Goal: Task Accomplishment & Management: Complete application form

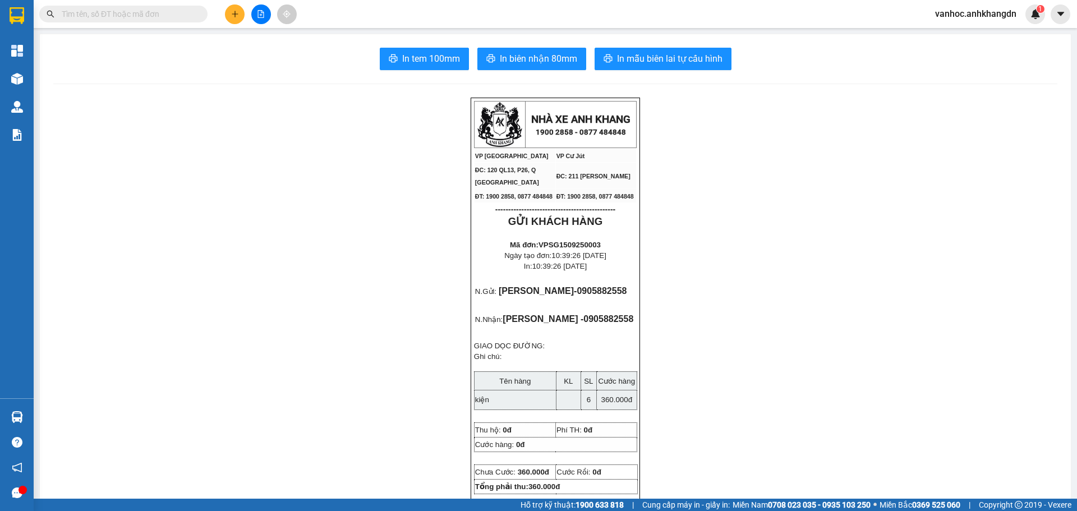
click at [22, 77] on img at bounding box center [17, 79] width 12 height 12
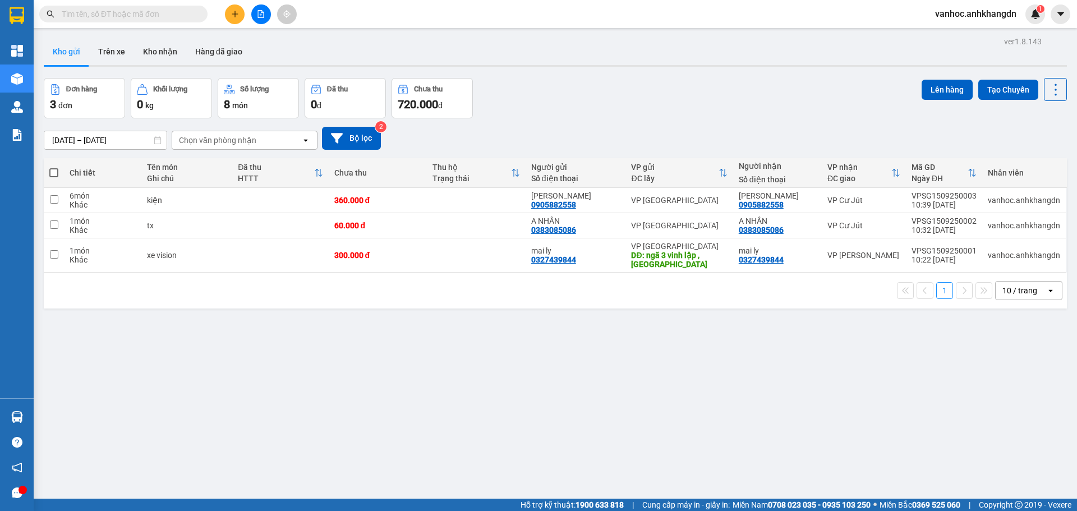
click at [234, 20] on button at bounding box center [235, 14] width 20 height 20
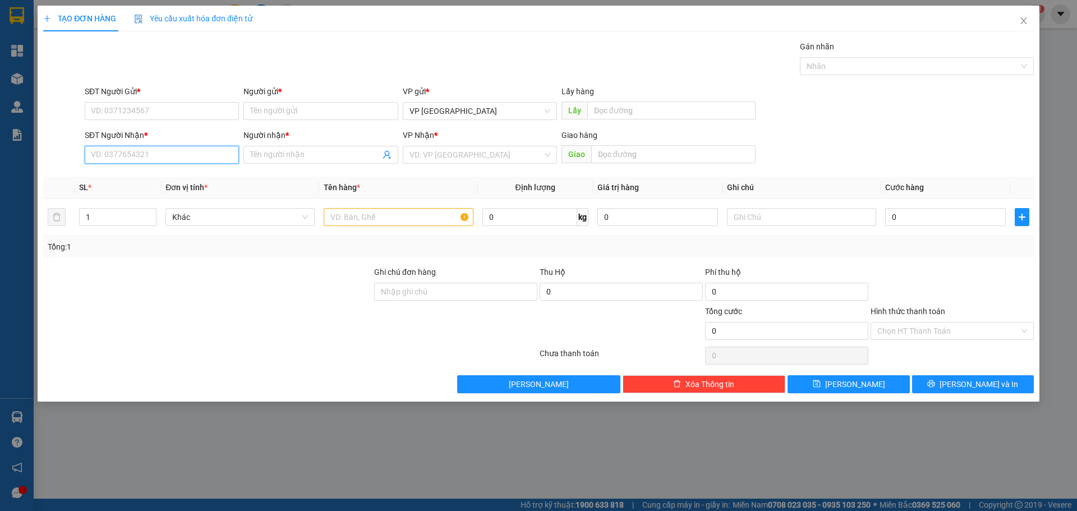
click at [215, 153] on input "SĐT Người Nhận *" at bounding box center [162, 155] width 154 height 18
click at [154, 180] on div "0383460641 - a tài" at bounding box center [161, 177] width 141 height 12
type input "0383460641"
type input "a tài"
type input "eapo"
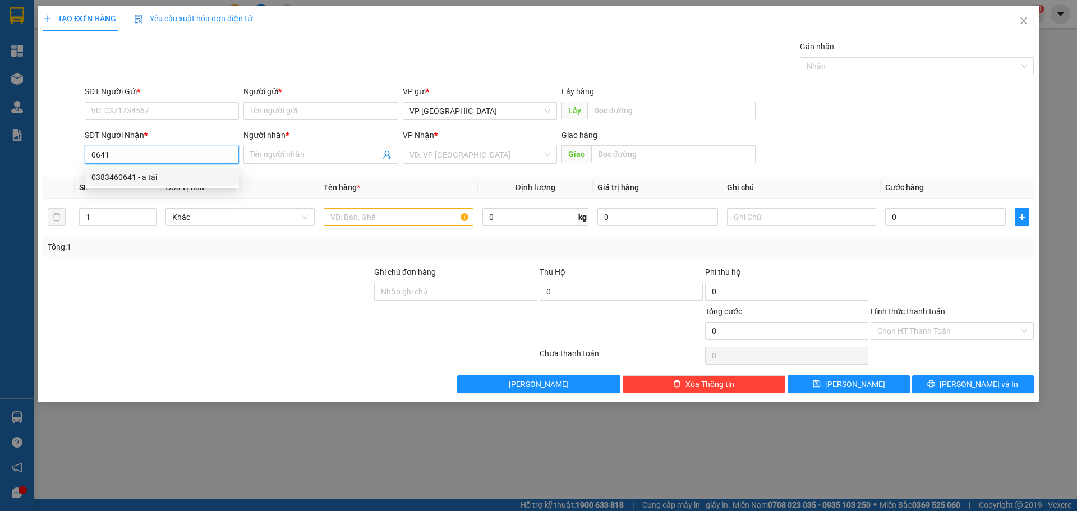
type input "xe máy theo khách"
type input "100.000"
drag, startPoint x: 164, startPoint y: 155, endPoint x: 21, endPoint y: 161, distance: 143.7
click at [4, 164] on div "TẠO ĐƠN HÀNG Yêu cầu xuất hóa đơn điện tử Transit Pickup Surcharge Ids Transit …" at bounding box center [538, 255] width 1077 height 511
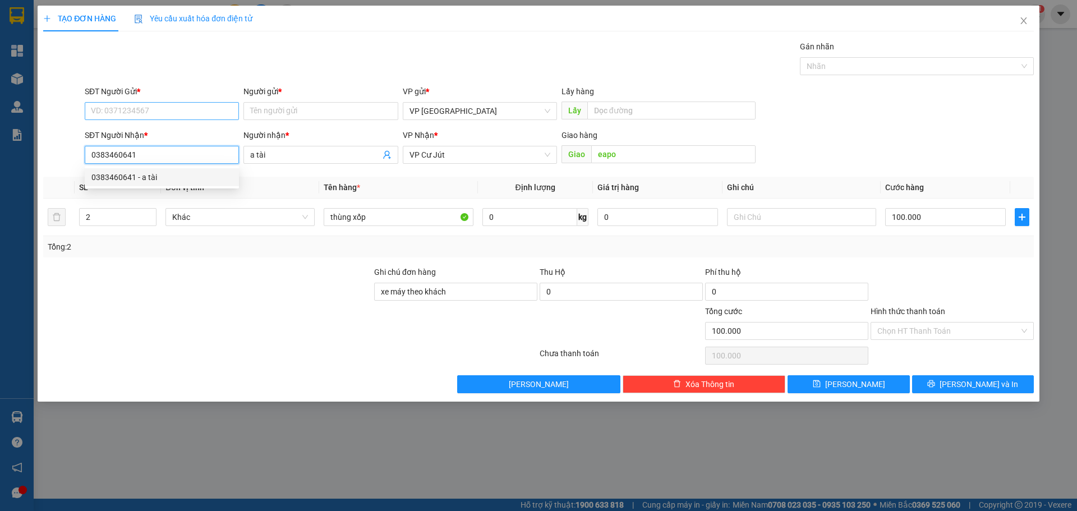
type input "0383460641"
click at [132, 114] on input "SĐT Người Gửi *" at bounding box center [162, 111] width 154 height 18
paste input "0383460641"
type input "0383460641"
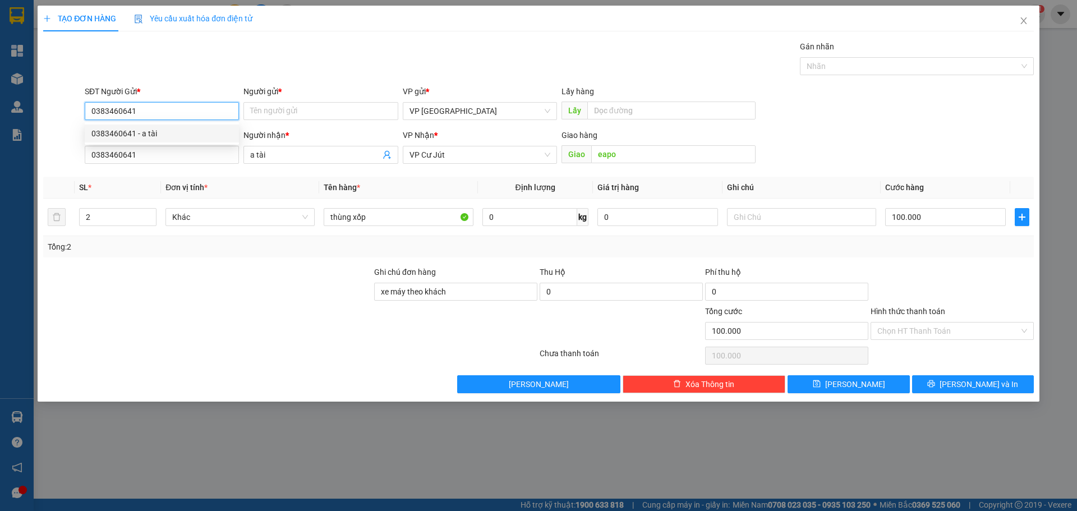
click at [147, 135] on div "0383460641 - a tài" at bounding box center [161, 133] width 141 height 12
type input "a tài"
type input "0383460641"
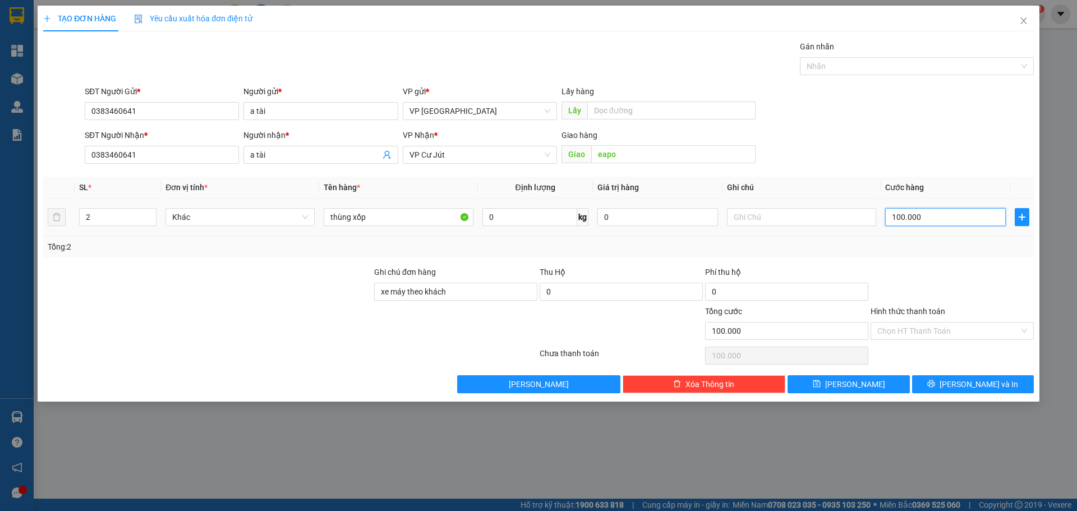
click at [927, 220] on input "100.000" at bounding box center [945, 217] width 121 height 18
type input "6"
type input "60"
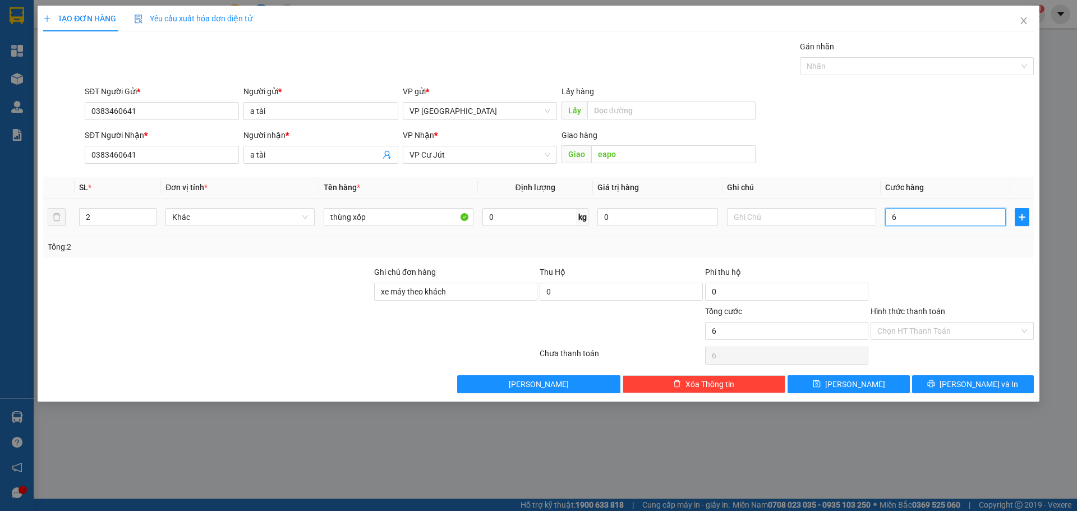
type input "60"
type input "600"
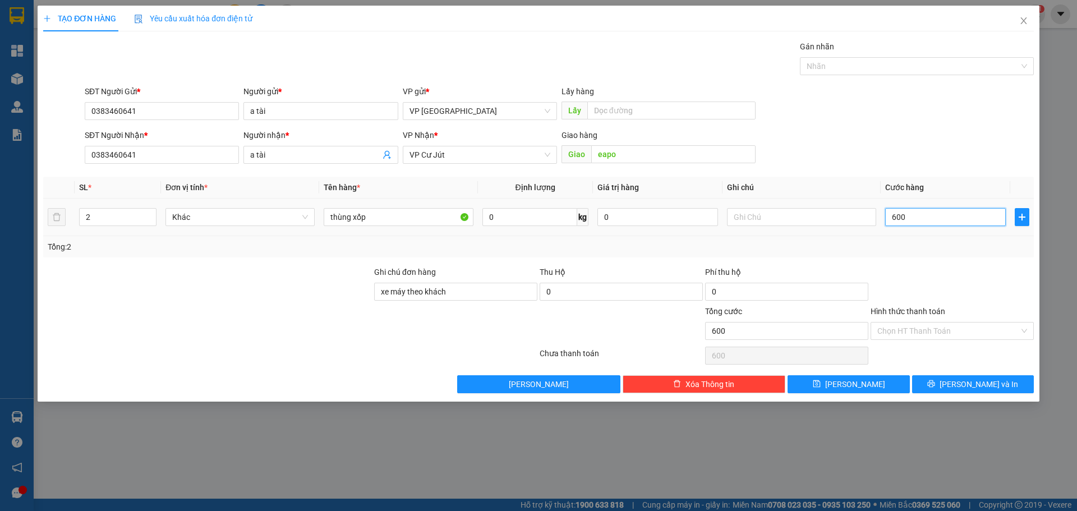
type input "6.000"
type input "60.000"
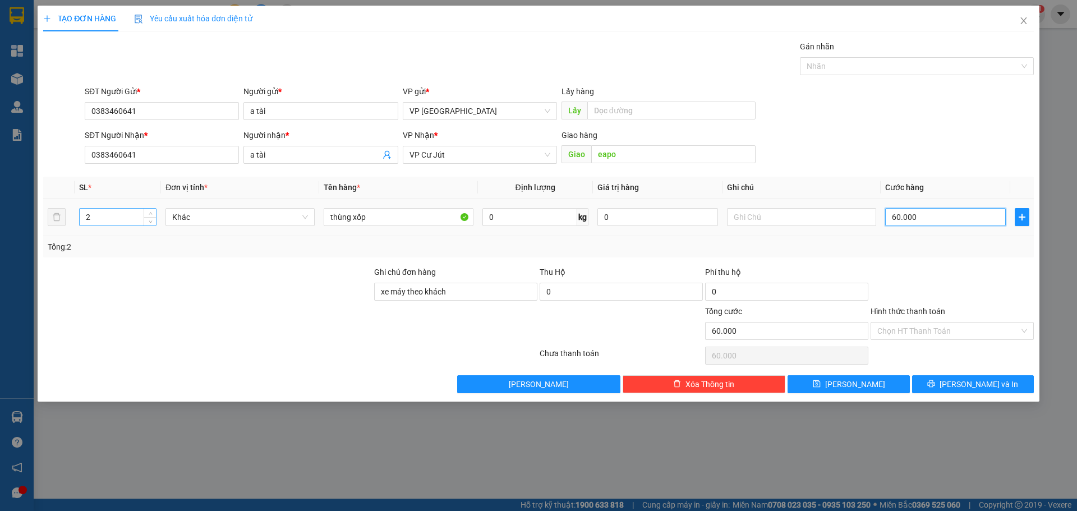
type input "60.000"
click at [122, 220] on input "2" at bounding box center [118, 217] width 76 height 17
type input "1"
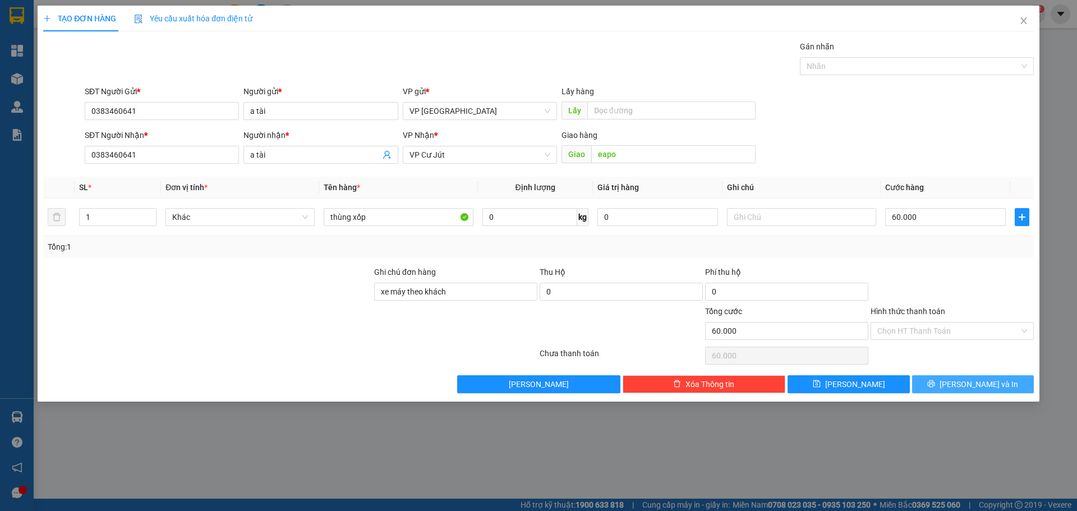
click at [973, 379] on span "[PERSON_NAME] và In" at bounding box center [979, 384] width 79 height 12
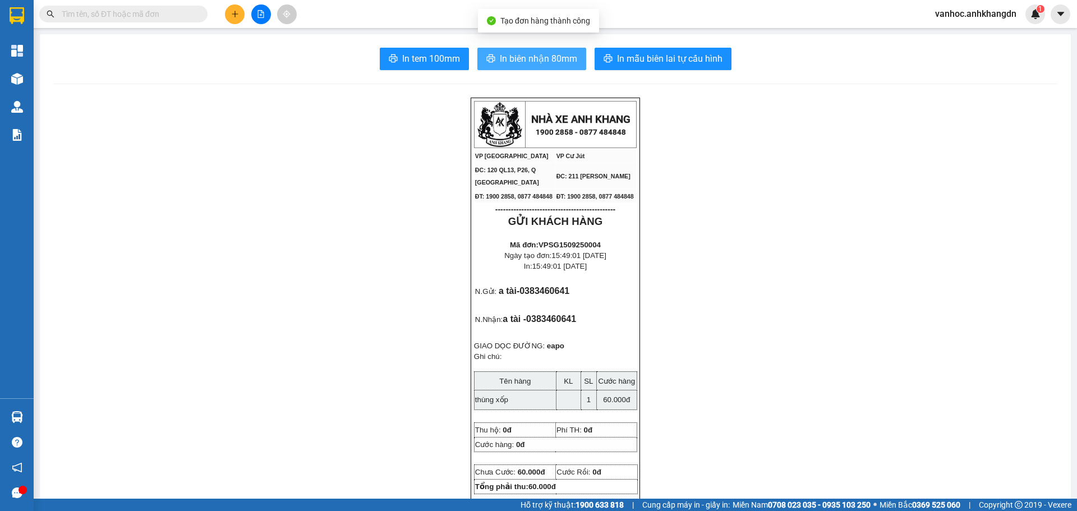
click at [522, 62] on span "In biên nhận 80mm" at bounding box center [538, 59] width 77 height 14
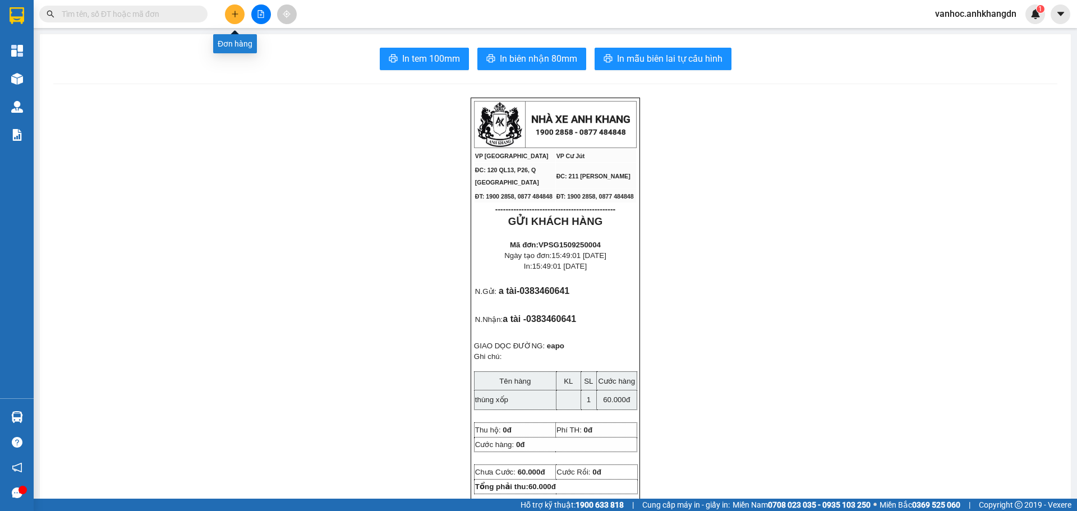
click at [237, 11] on icon "plus" at bounding box center [235, 14] width 8 height 8
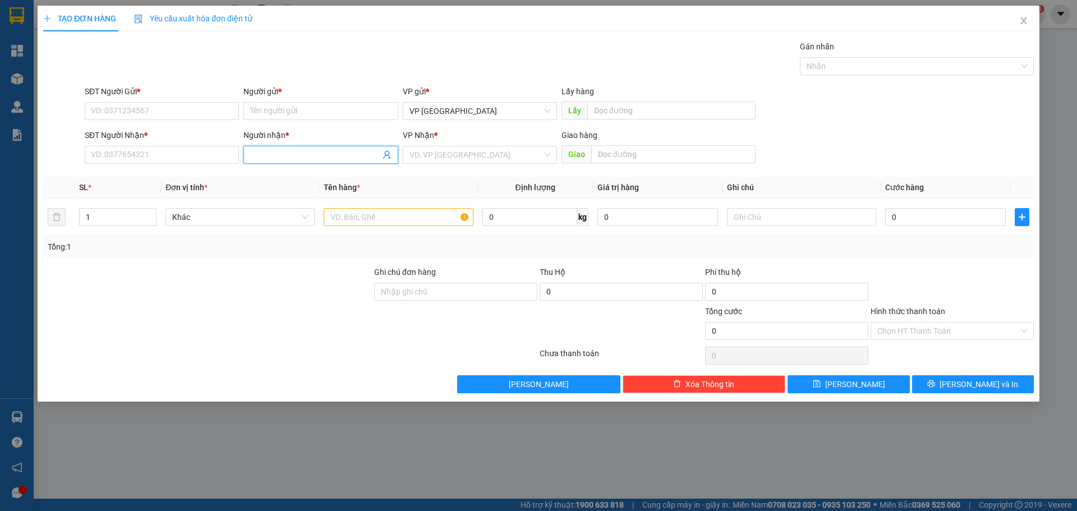
click at [310, 150] on input "Người nhận *" at bounding box center [315, 155] width 130 height 12
type input "honda"
click at [299, 169] on div "honda phúc - 0905082077" at bounding box center [320, 177] width 154 height 18
type input "0905082077"
type input "honda phúc"
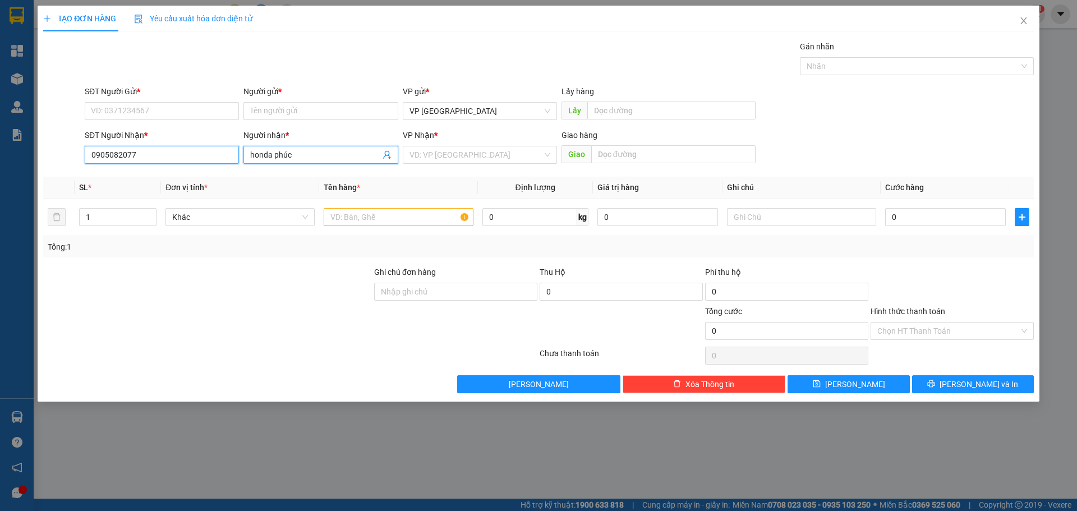
drag, startPoint x: 149, startPoint y: 155, endPoint x: 3, endPoint y: 181, distance: 148.1
click at [0, 185] on div "TẠO ĐƠN HÀNG Yêu cầu xuất hóa đơn điện tử Transit Pickup Surcharge Ids Transit …" at bounding box center [538, 255] width 1077 height 511
click at [157, 118] on input "SĐT Người Gửi *" at bounding box center [162, 111] width 154 height 18
paste input "0905082077"
type input "0905082077"
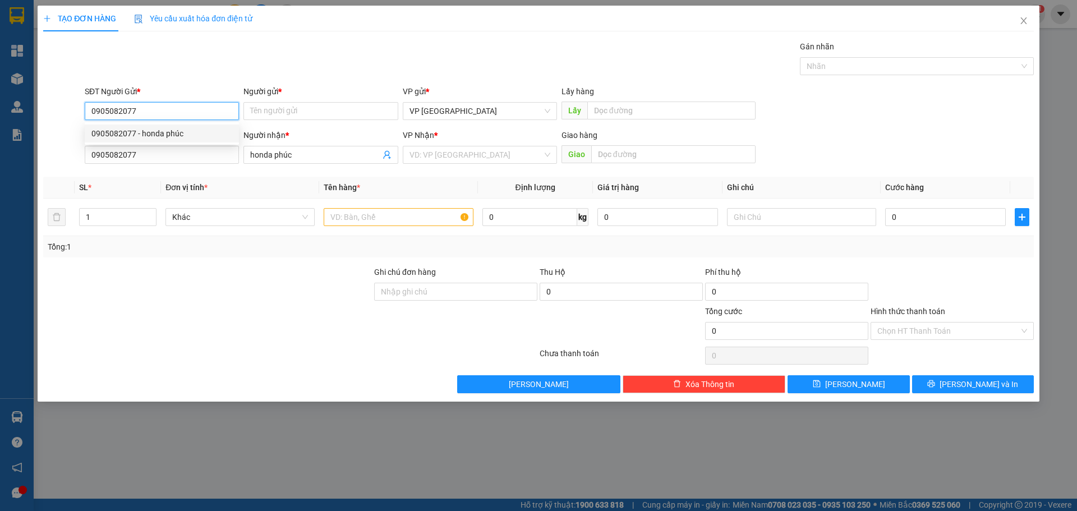
click at [159, 129] on div "0905082077 - honda phúc" at bounding box center [161, 133] width 141 height 12
type input "honda phúc"
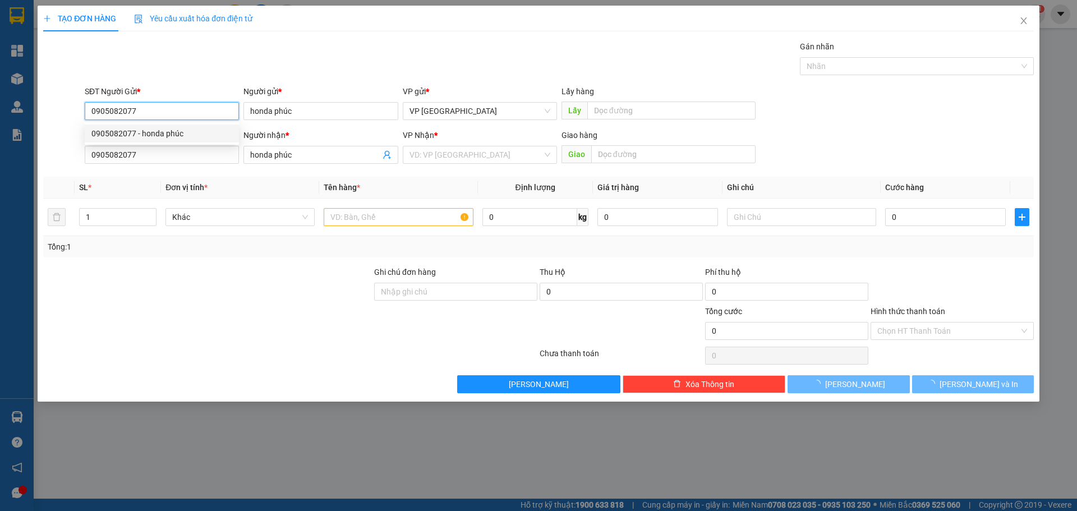
type input "70.000"
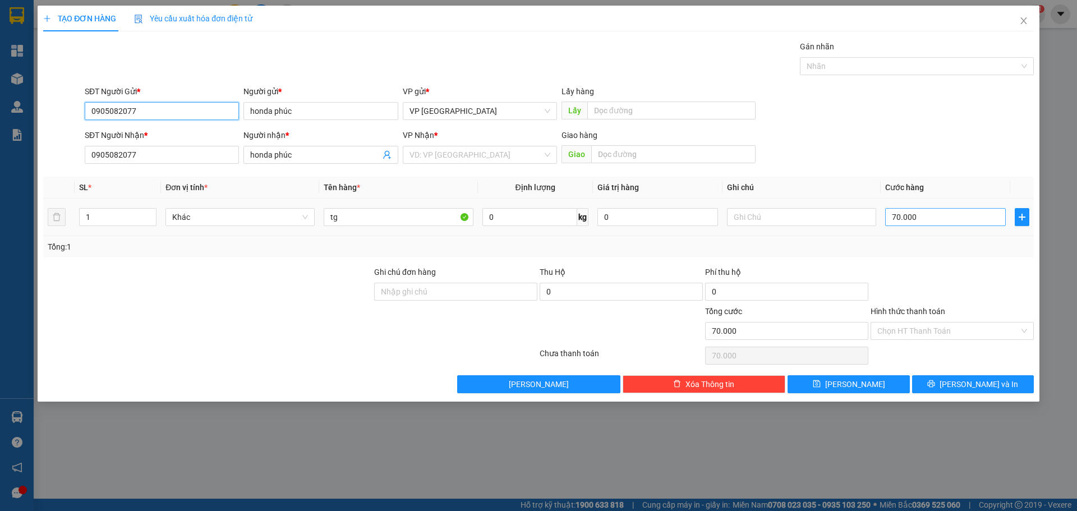
type input "0905082077"
click at [935, 213] on input "70.000" at bounding box center [945, 217] width 121 height 18
type input "5"
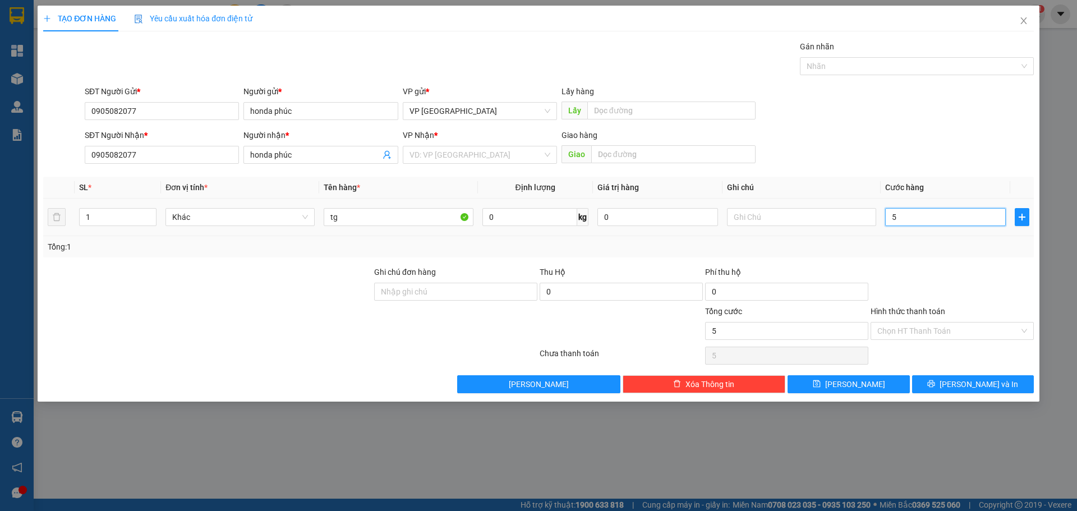
type input "50"
type input "500"
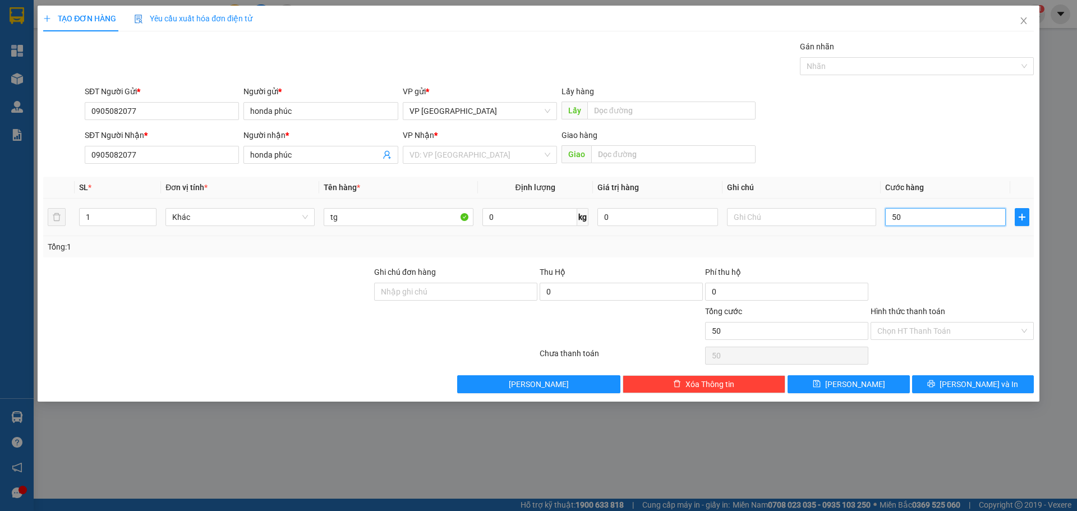
type input "500"
type input "5.000"
type input "50.000"
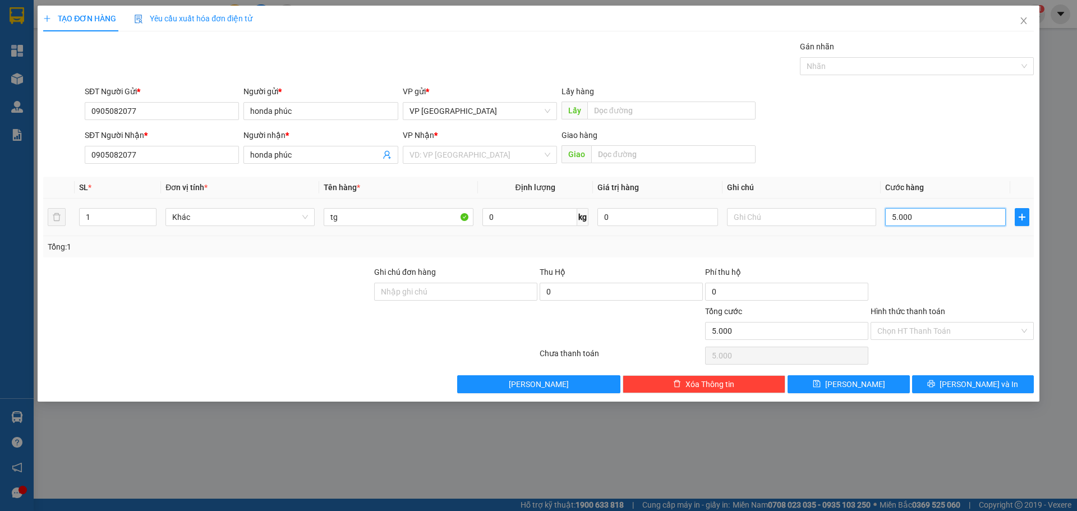
type input "50.000"
click at [511, 160] on input "search" at bounding box center [476, 154] width 133 height 17
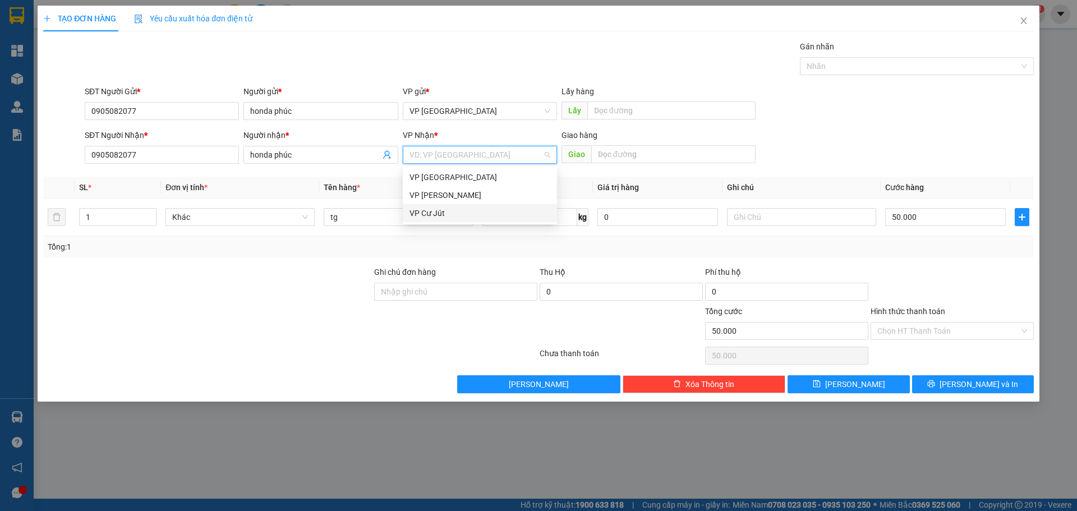
click at [443, 209] on div "VP Cư Jút" at bounding box center [480, 213] width 141 height 12
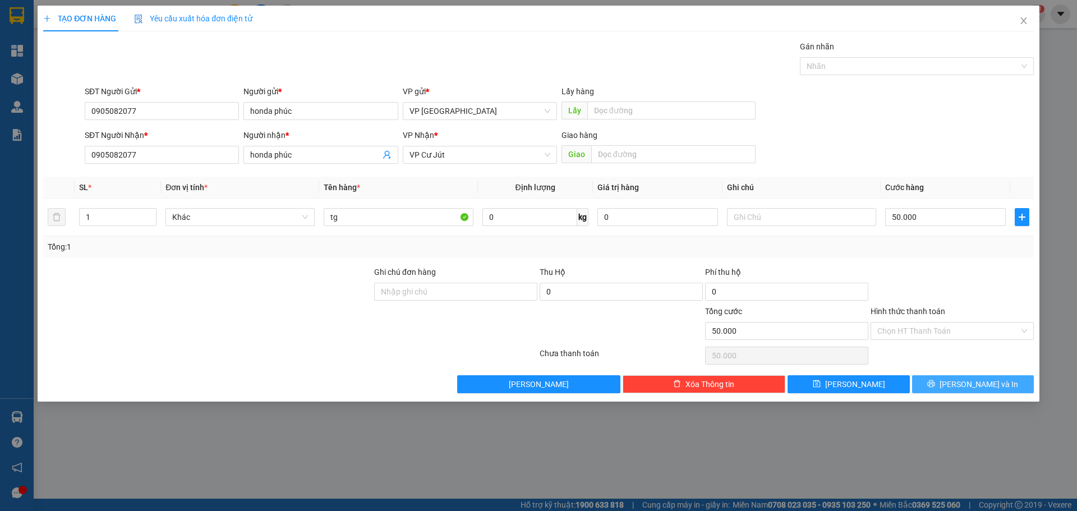
click at [951, 377] on button "[PERSON_NAME] và In" at bounding box center [973, 384] width 122 height 18
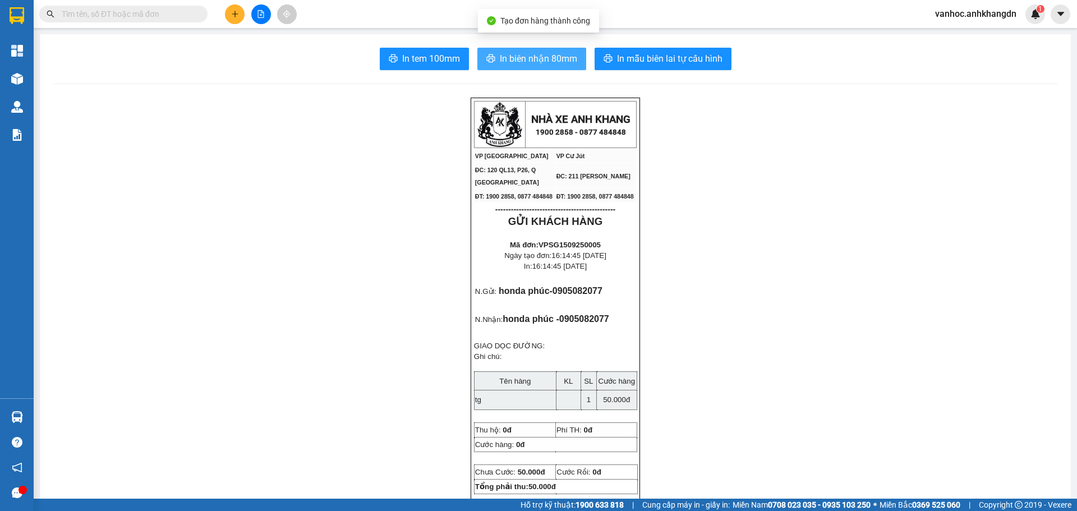
drag, startPoint x: 530, startPoint y: 50, endPoint x: 531, endPoint y: 76, distance: 25.3
click at [531, 50] on button "In biên nhận 80mm" at bounding box center [531, 59] width 109 height 22
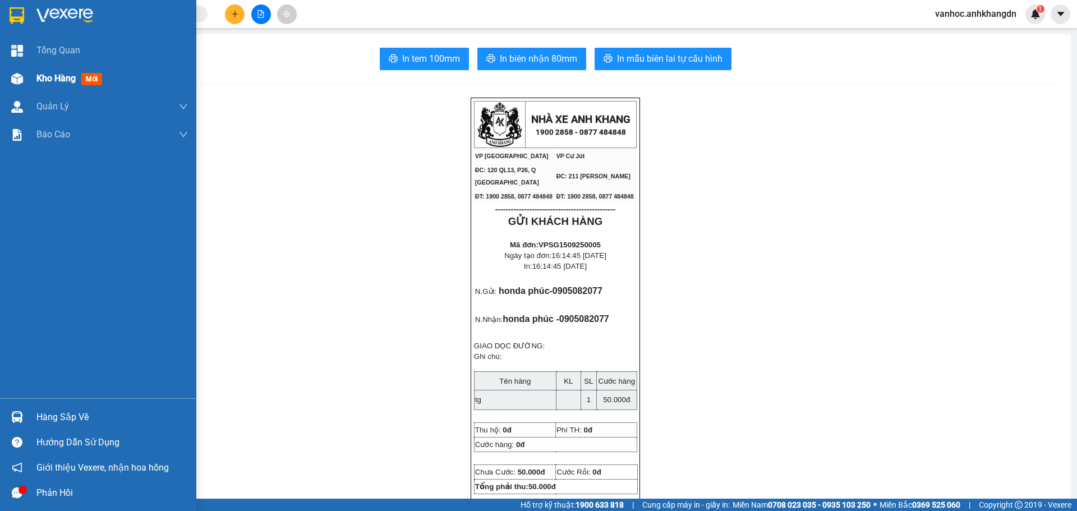
click at [38, 69] on div "Kho hàng mới" at bounding box center [111, 79] width 151 height 28
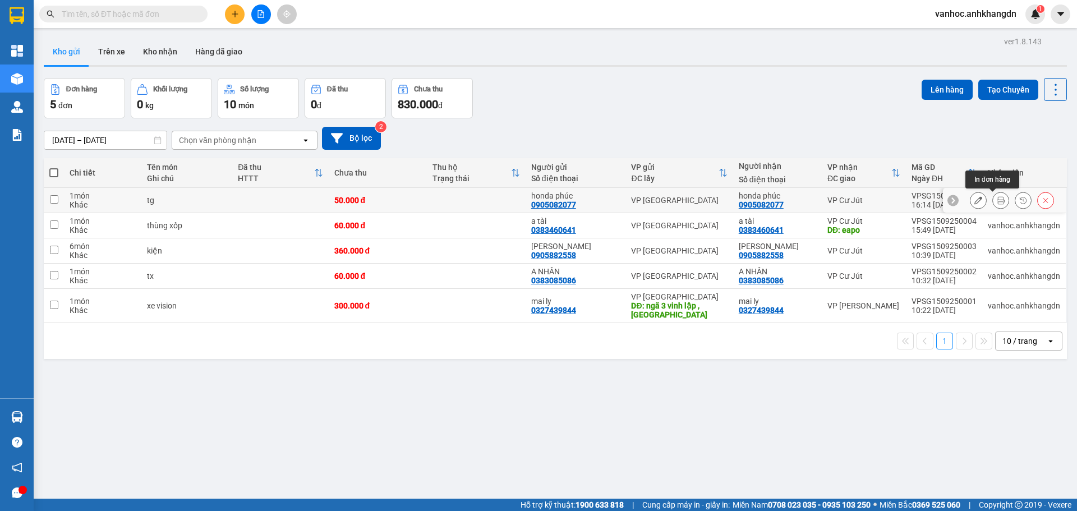
click at [993, 199] on button at bounding box center [1001, 201] width 16 height 20
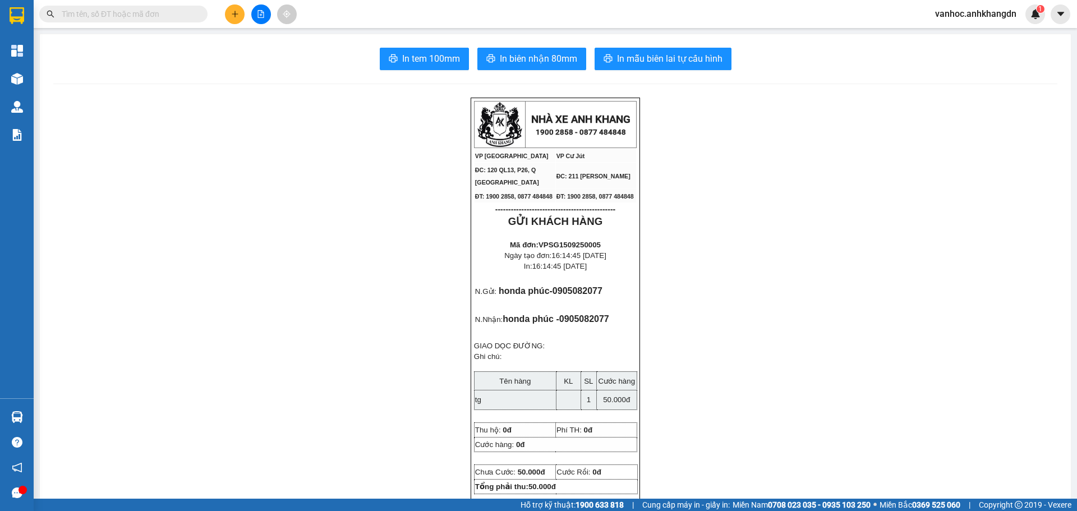
click at [421, 62] on span "In tem 100mm" at bounding box center [431, 59] width 58 height 14
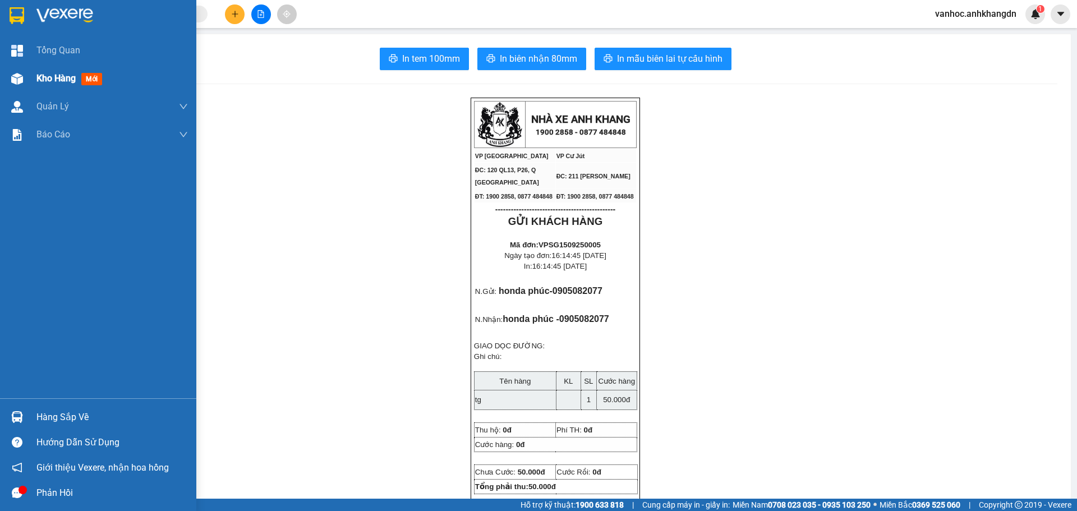
click at [26, 77] on div at bounding box center [17, 79] width 20 height 20
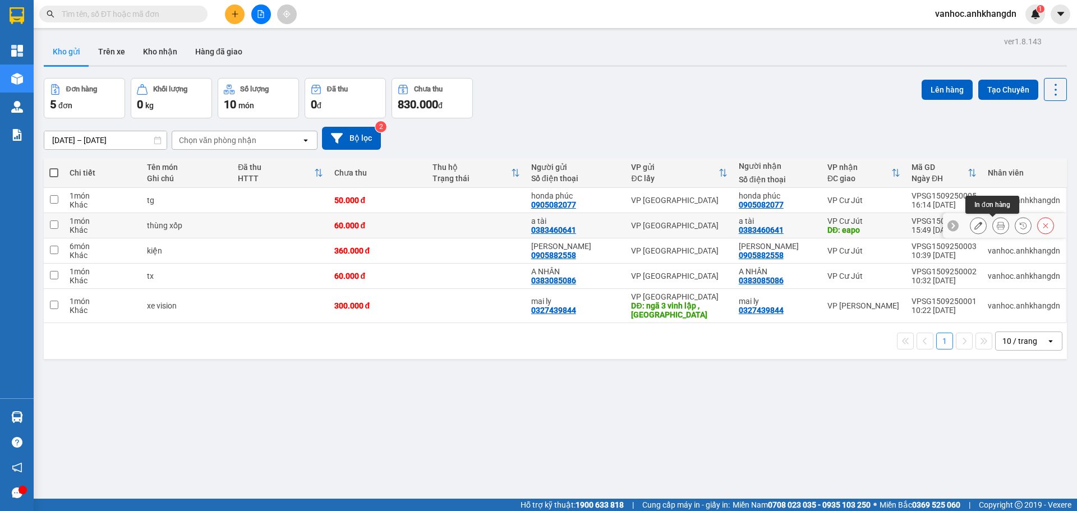
click at [996, 229] on button at bounding box center [1001, 226] width 16 height 20
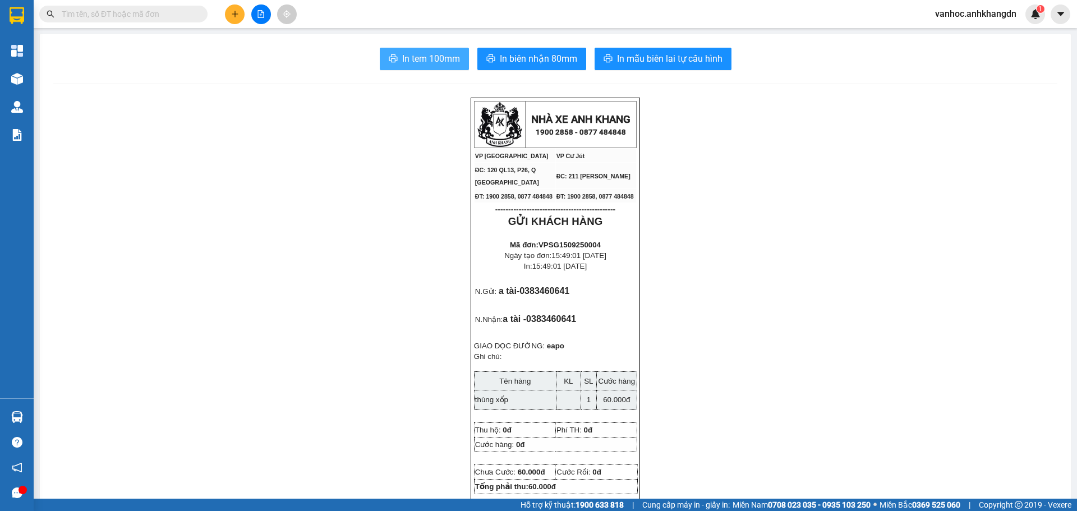
click at [439, 48] on button "In tem 100mm" at bounding box center [424, 59] width 89 height 22
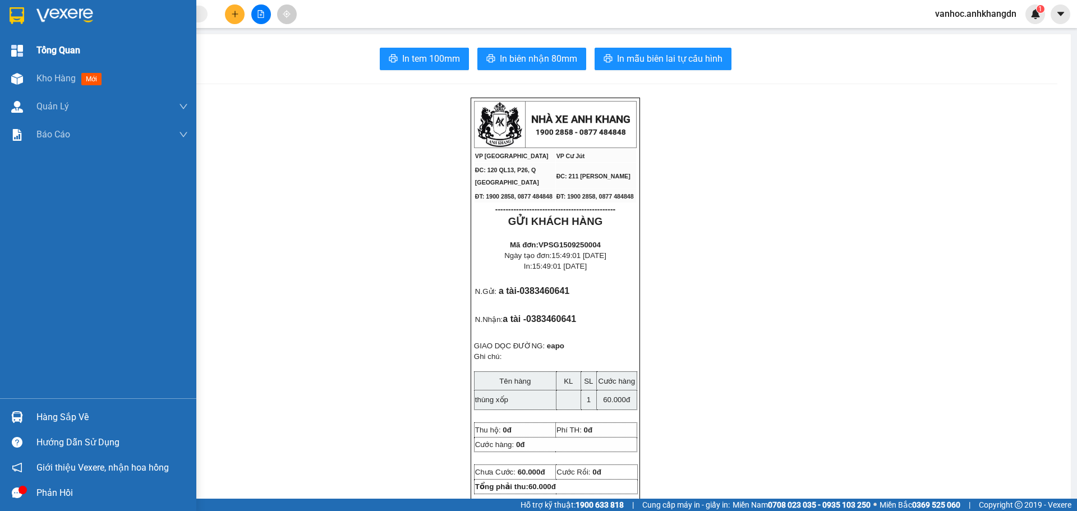
click at [11, 76] on img at bounding box center [17, 79] width 12 height 12
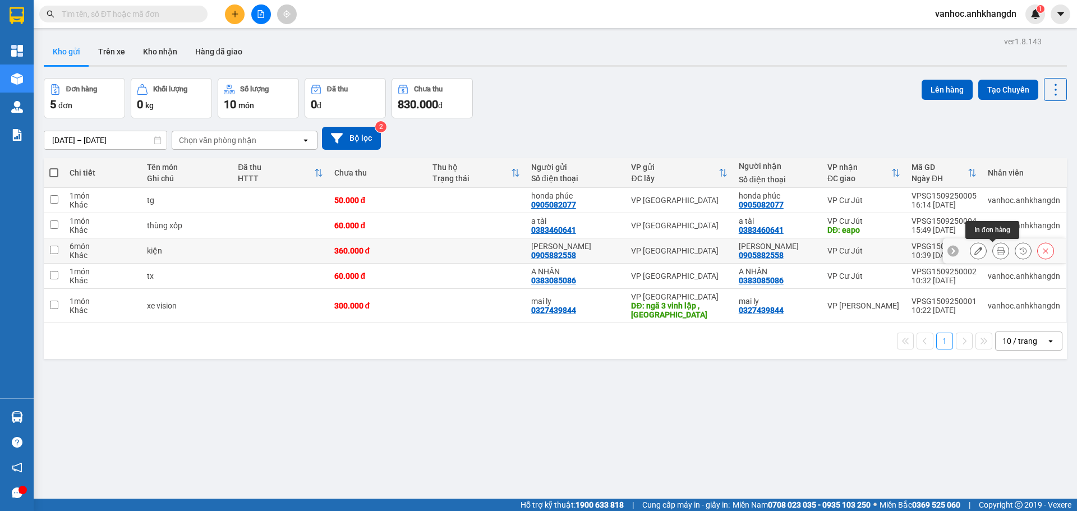
click at [997, 251] on icon at bounding box center [1001, 251] width 8 height 8
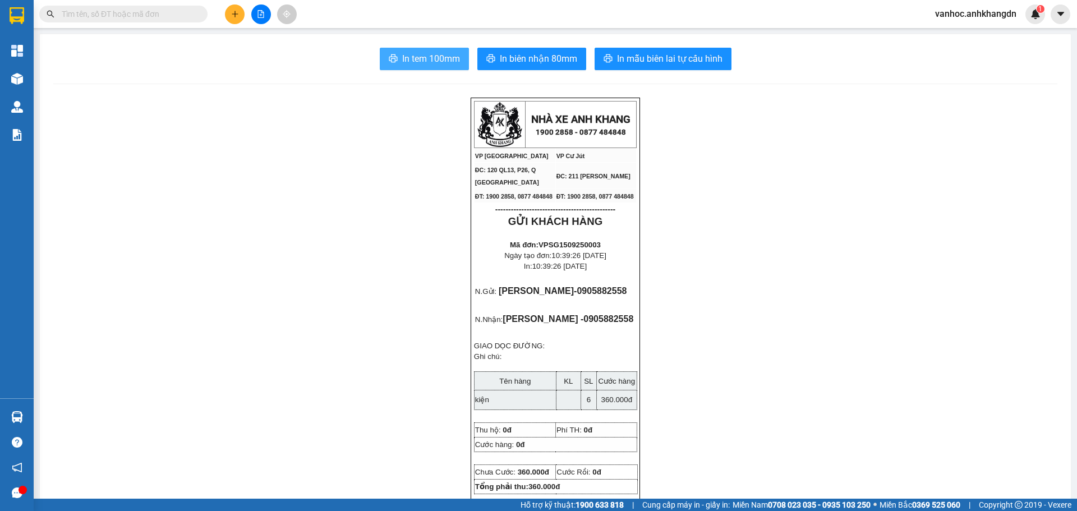
click at [426, 58] on span "In tem 100mm" at bounding box center [431, 59] width 58 height 14
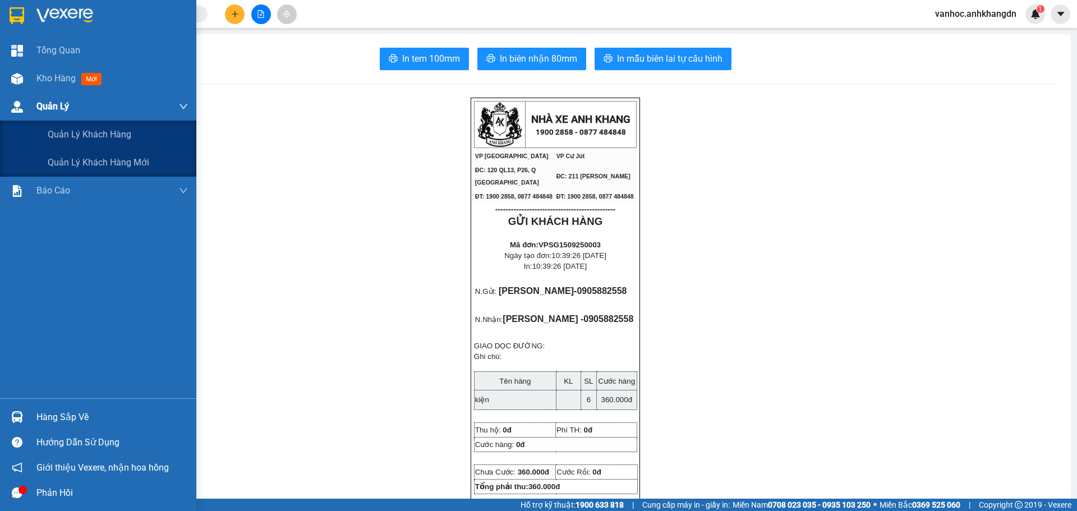
click at [68, 100] on span "Quản Lý" at bounding box center [52, 106] width 33 height 14
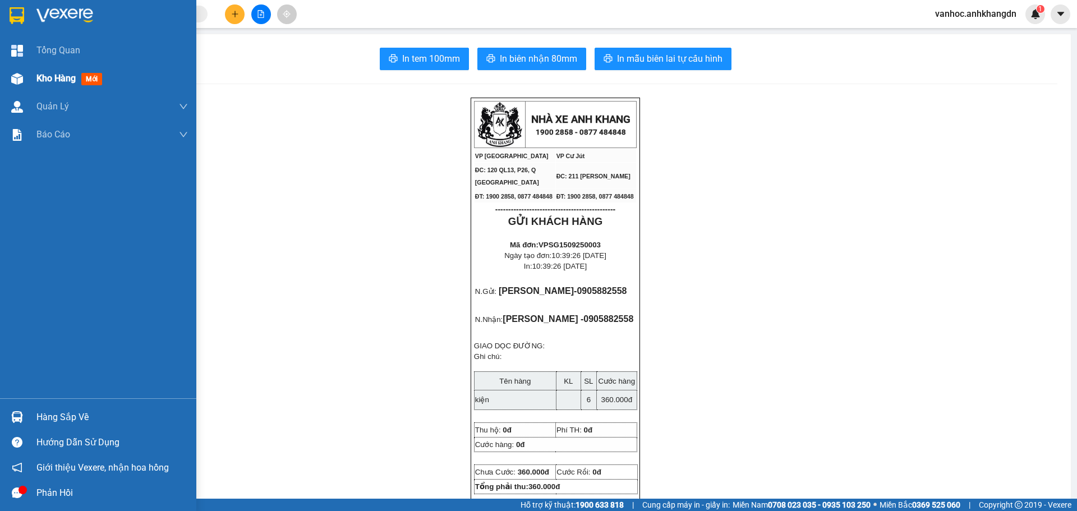
click at [66, 80] on span "Kho hàng" at bounding box center [55, 78] width 39 height 11
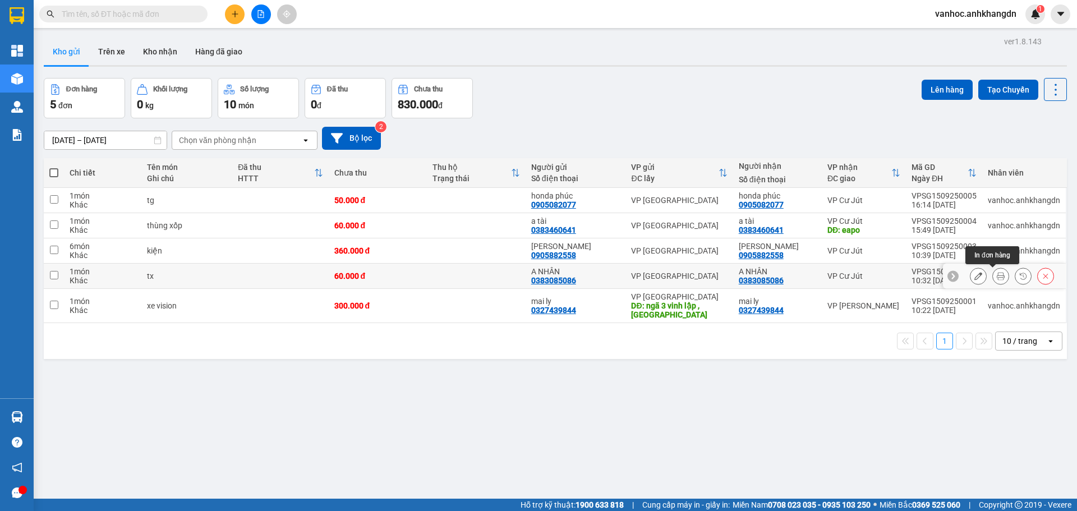
click at [997, 274] on icon at bounding box center [1001, 276] width 8 height 8
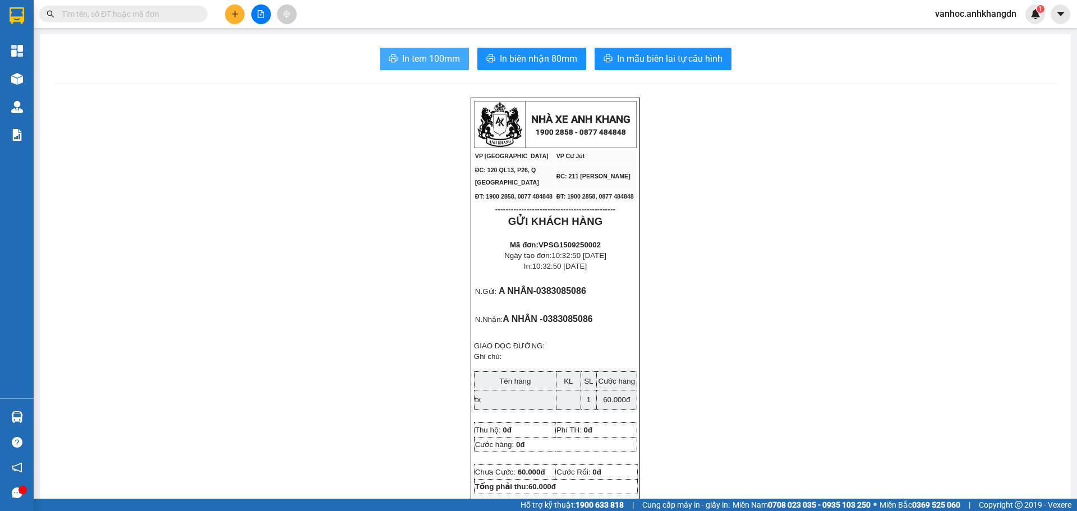
click at [417, 56] on span "In tem 100mm" at bounding box center [431, 59] width 58 height 14
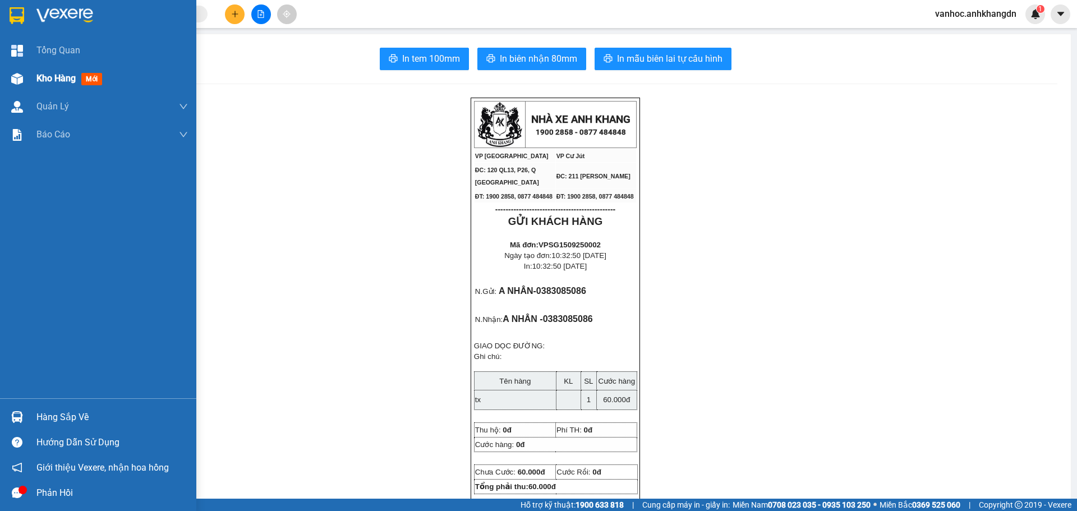
click at [15, 85] on div at bounding box center [17, 79] width 20 height 20
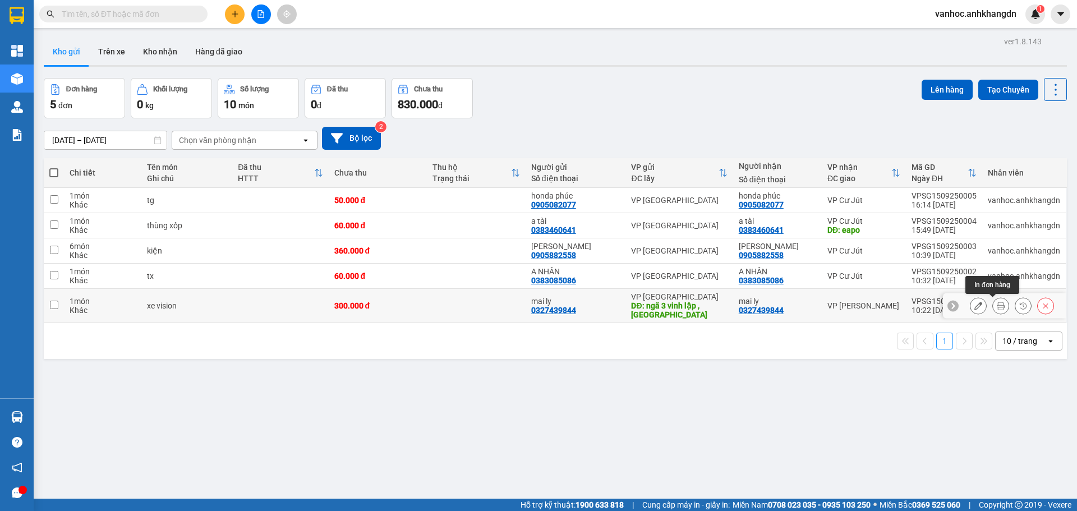
click at [997, 306] on icon at bounding box center [1001, 306] width 8 height 8
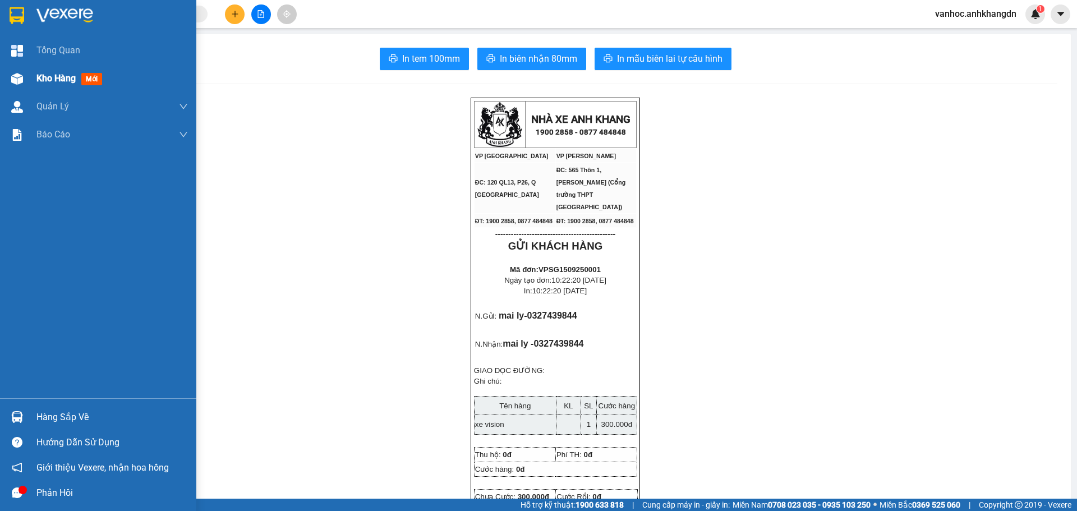
drag, startPoint x: 33, startPoint y: 65, endPoint x: 42, endPoint y: 81, distance: 18.3
click at [35, 66] on div "Kho hàng mới" at bounding box center [98, 79] width 196 height 28
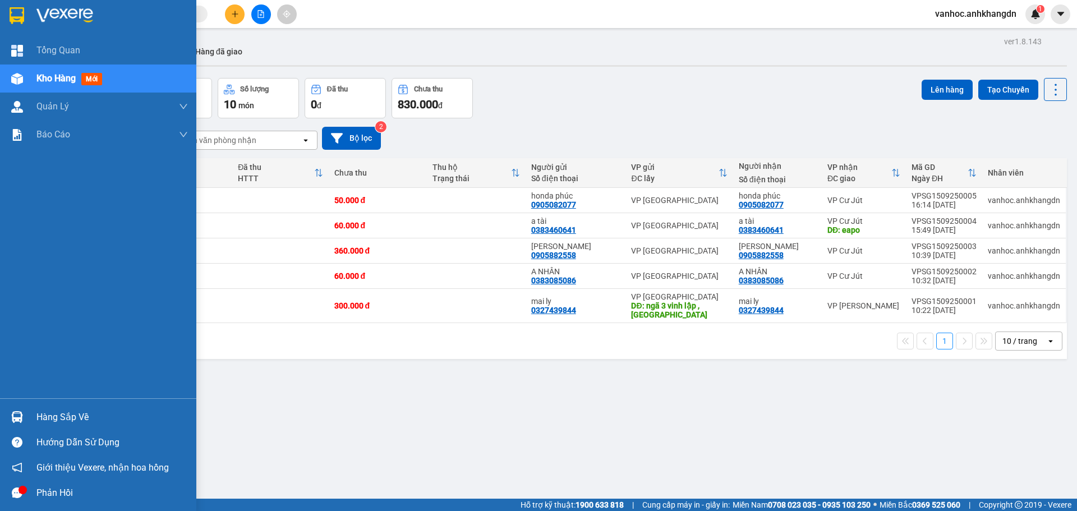
click at [42, 81] on span "Kho hàng" at bounding box center [55, 78] width 39 height 11
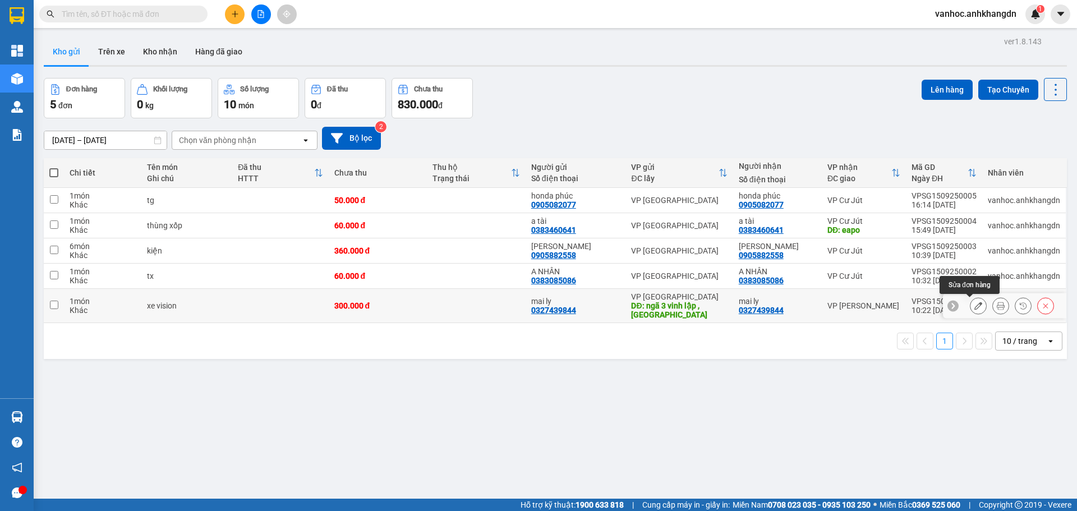
click at [974, 305] on icon at bounding box center [978, 306] width 8 height 8
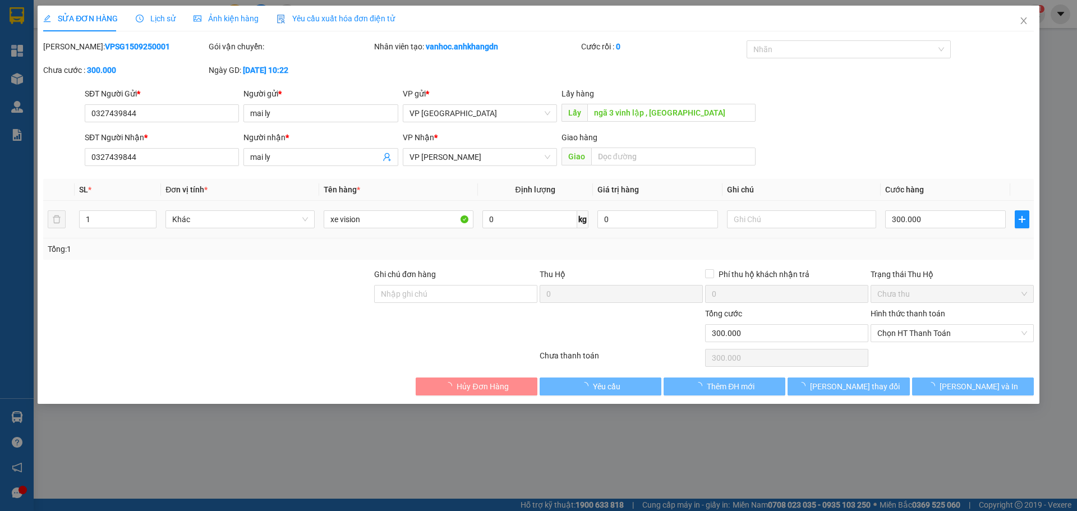
type input "0327439844"
type input "mai ly"
type input "ngã 3 vinh lập , [GEOGRAPHIC_DATA]"
type input "0327439844"
type input "mai ly"
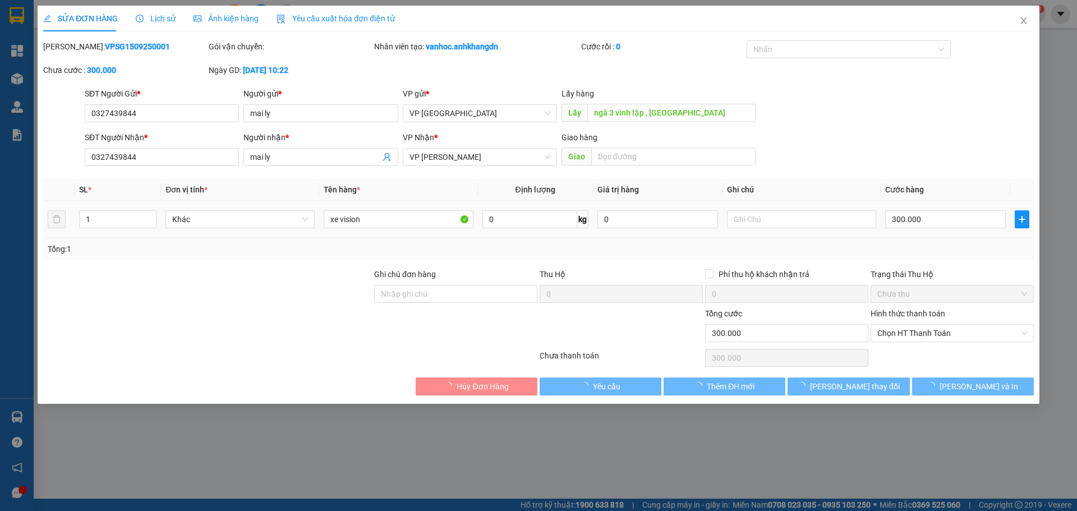
type input "300.000"
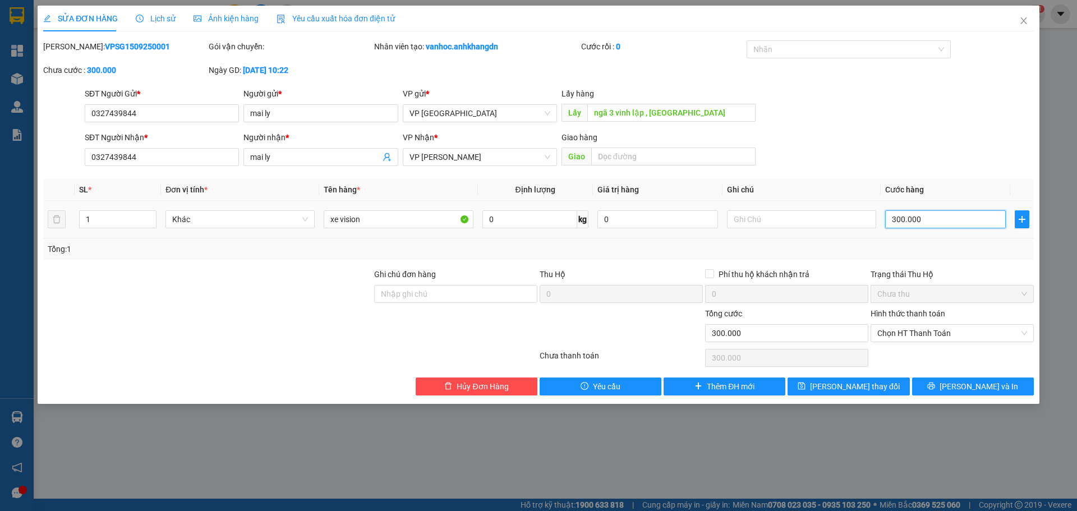
click at [928, 219] on input "300.000" at bounding box center [945, 219] width 121 height 18
type input "3"
type input "35"
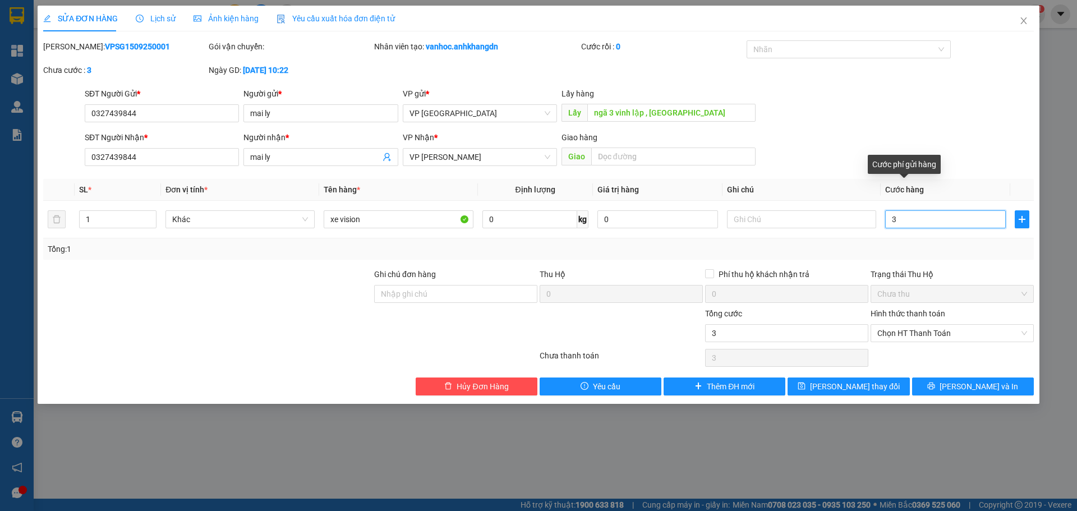
type input "35"
type input "350"
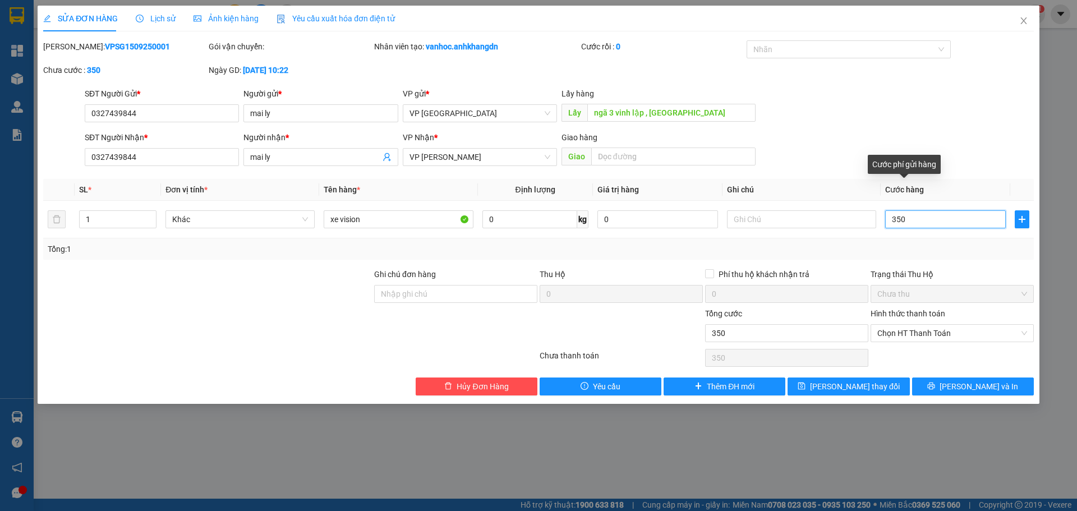
type input "3.500"
type input "35.000"
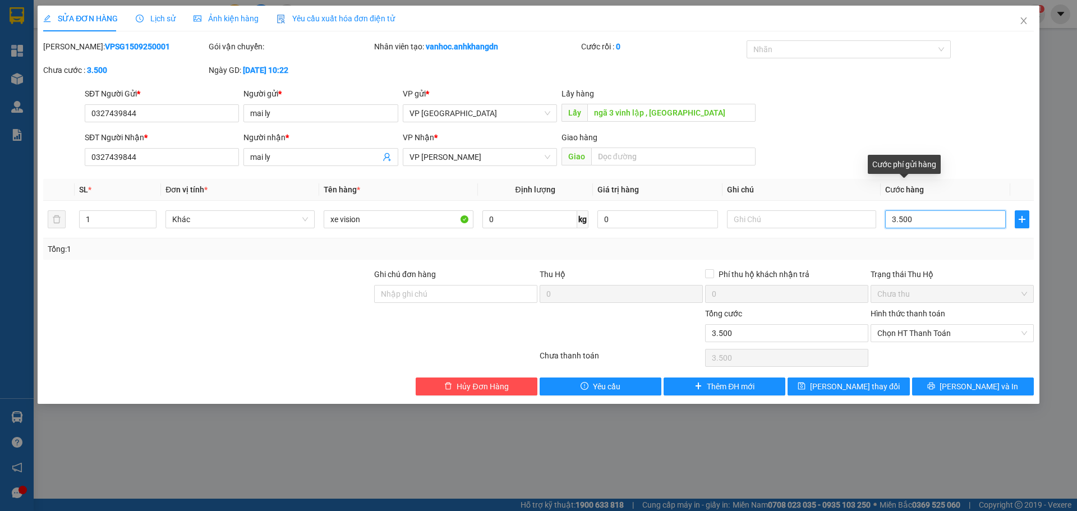
type input "35.000"
type input "350.000"
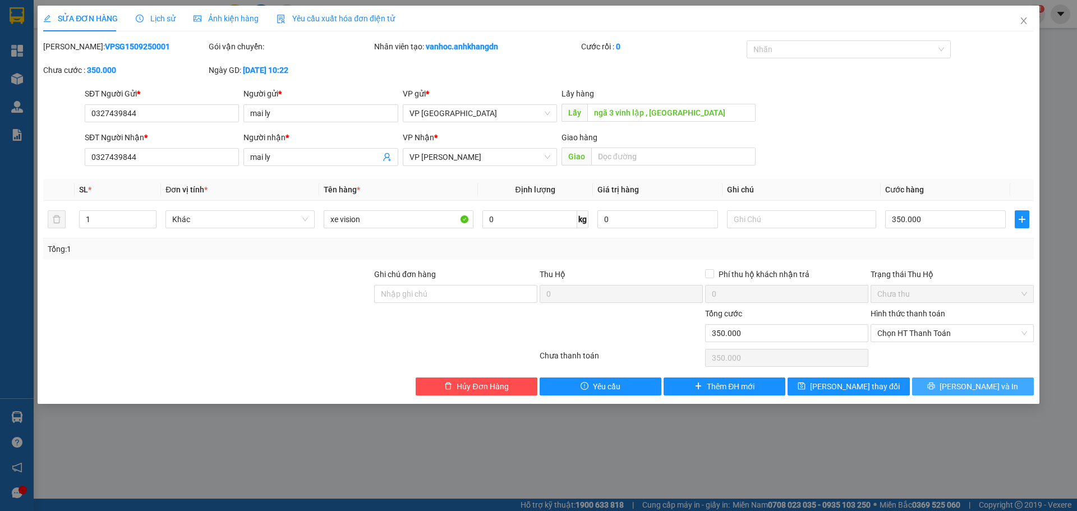
click at [980, 387] on span "[PERSON_NAME] và In" at bounding box center [979, 386] width 79 height 12
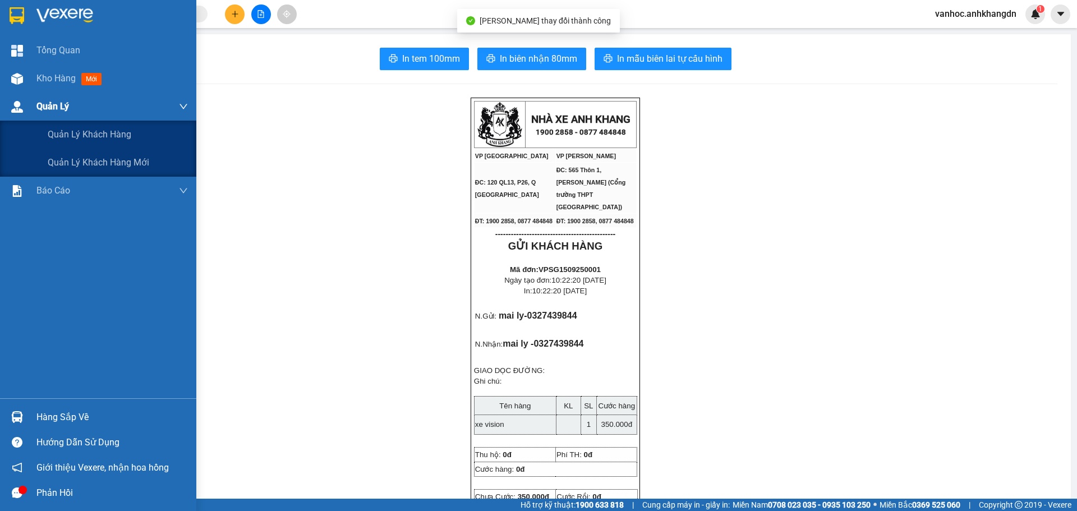
click at [27, 103] on div "Quản Lý" at bounding box center [98, 107] width 196 height 28
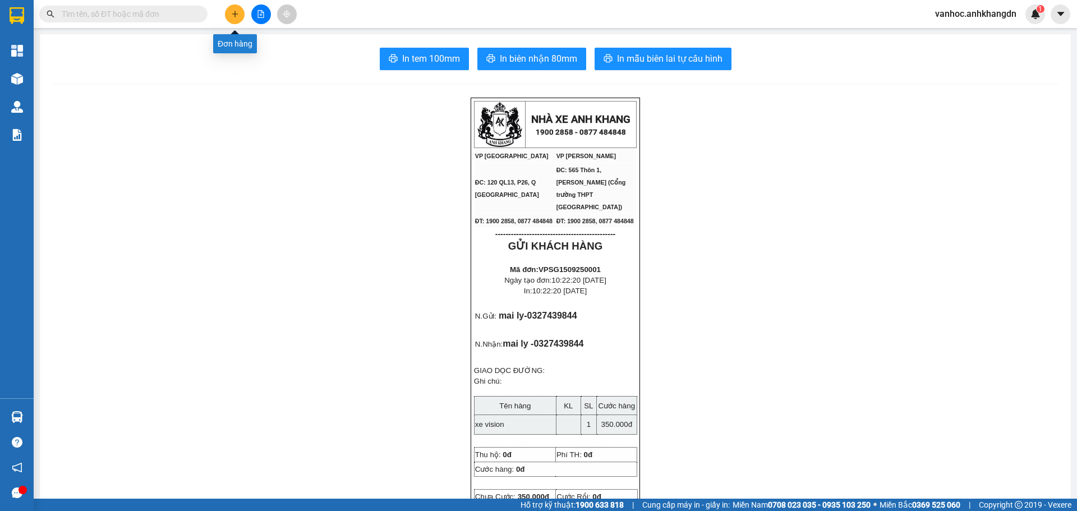
click at [234, 10] on button at bounding box center [235, 14] width 20 height 20
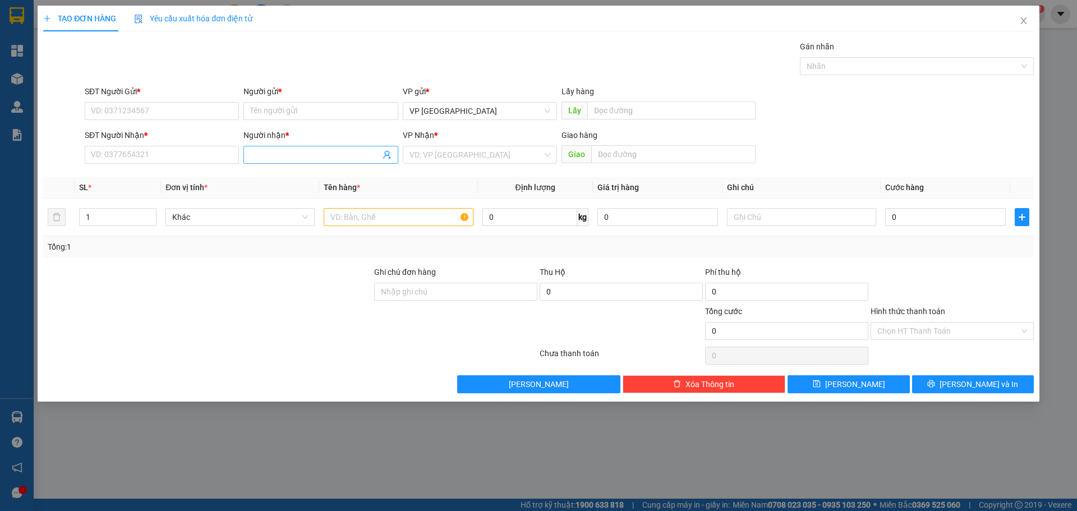
click at [284, 156] on input "Người nhận *" at bounding box center [315, 155] width 130 height 12
type input "y"
paste input "ỵ"
type input "ỵ"
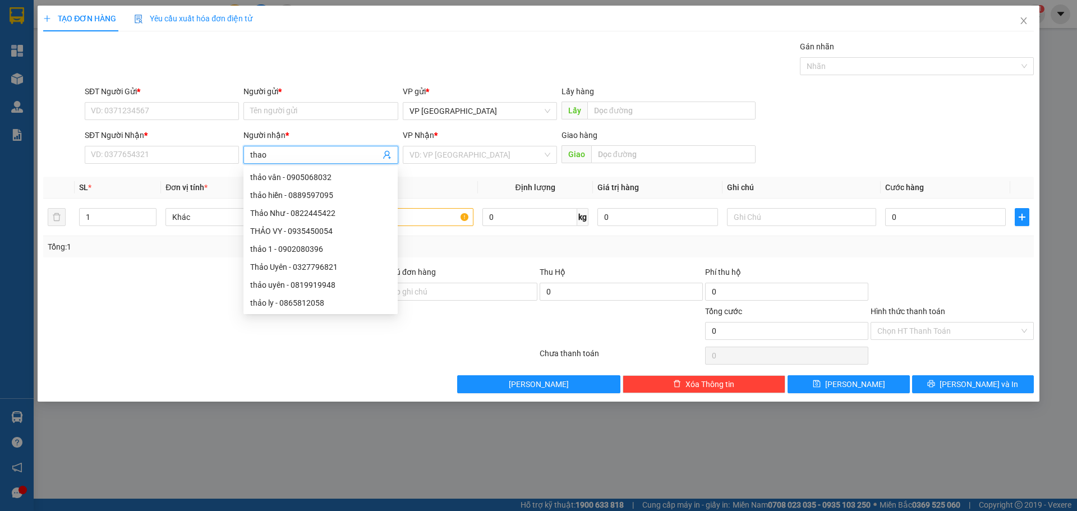
type input "[PERSON_NAME]"
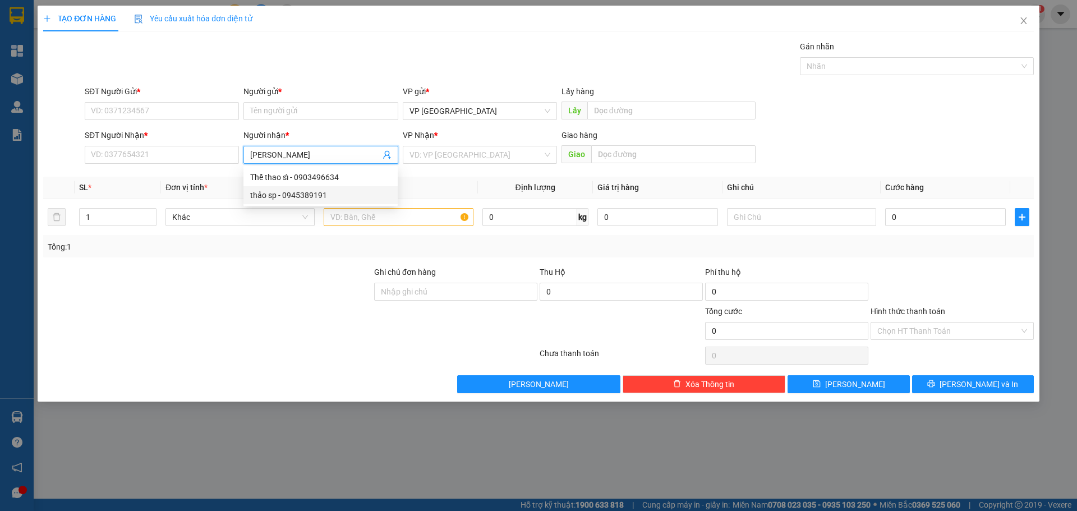
click at [309, 199] on div "thảo sp - 0945389191" at bounding box center [320, 195] width 141 height 12
type input "0945389191"
drag, startPoint x: 290, startPoint y: 155, endPoint x: 233, endPoint y: 145, distance: 57.6
click at [233, 145] on div "SĐT Người Nhận * 0945389191 Người nhận * thảo sp thảo sp VP Nhận * VD: VP Sài G…" at bounding box center [559, 148] width 954 height 39
type input "thảo sp"
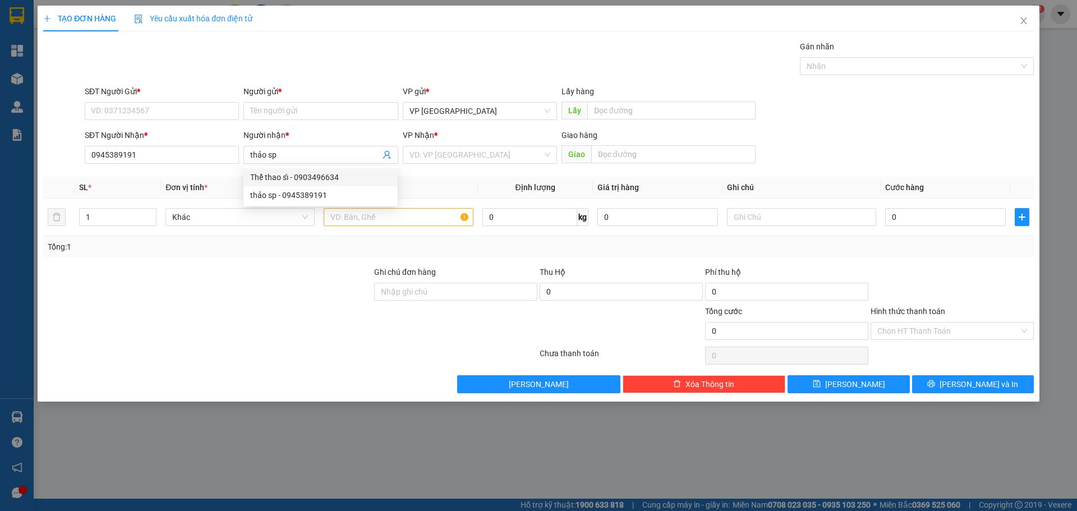
click at [295, 93] on div "Người gửi *" at bounding box center [320, 91] width 154 height 12
click at [295, 102] on input "Người gửi *" at bounding box center [320, 111] width 154 height 18
click at [296, 107] on input "Người gửi *" at bounding box center [320, 111] width 154 height 18
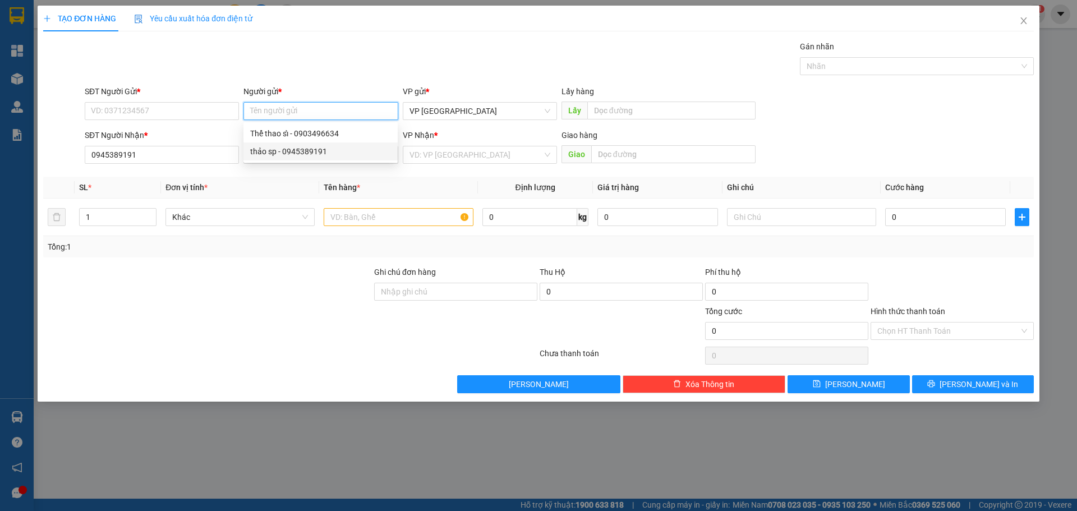
click at [289, 150] on div "thảo sp - 0945389191" at bounding box center [320, 151] width 141 height 12
type input "0945389191"
type input "thảo sp"
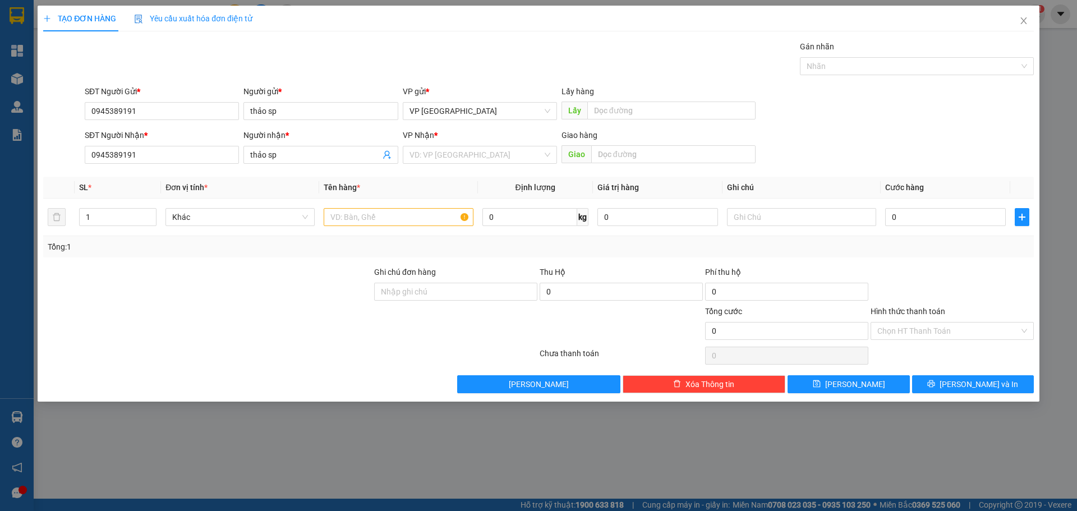
click at [491, 165] on div "VP Nhận * VD: VP [GEOGRAPHIC_DATA]" at bounding box center [480, 148] width 154 height 39
click at [480, 165] on div "VP Nhận * VD: VP [GEOGRAPHIC_DATA]" at bounding box center [480, 148] width 154 height 39
click at [479, 154] on input "search" at bounding box center [476, 154] width 133 height 17
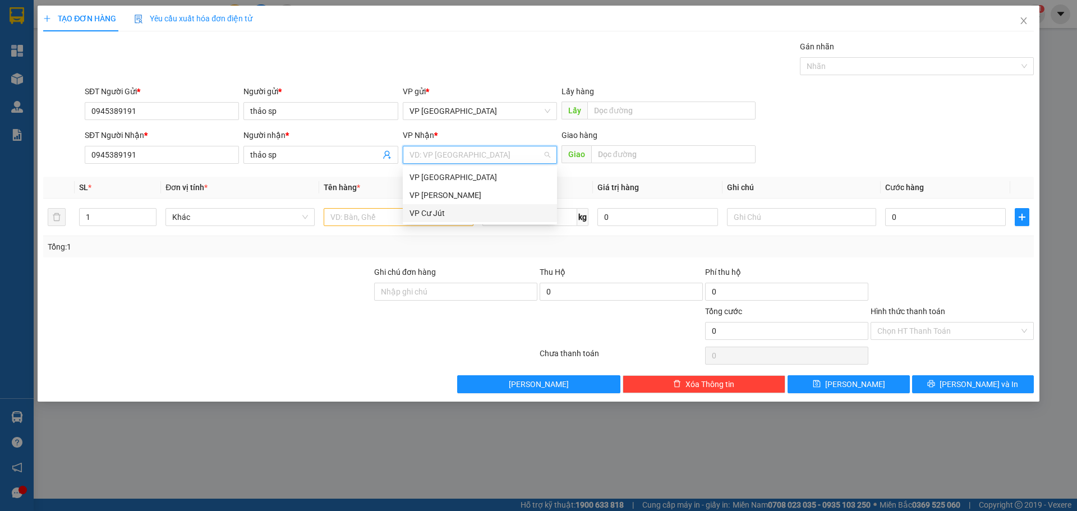
click at [448, 211] on div "VP Cư Jút" at bounding box center [480, 213] width 141 height 12
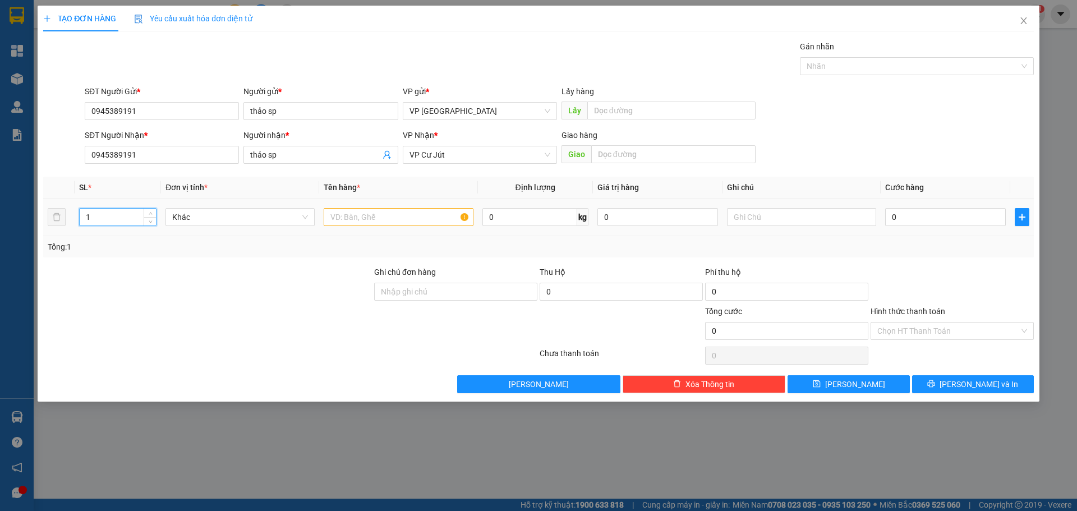
click at [120, 221] on input "1" at bounding box center [118, 217] width 76 height 17
type input "14"
click at [373, 214] on input "text" at bounding box center [398, 217] width 149 height 18
paste input "ê"
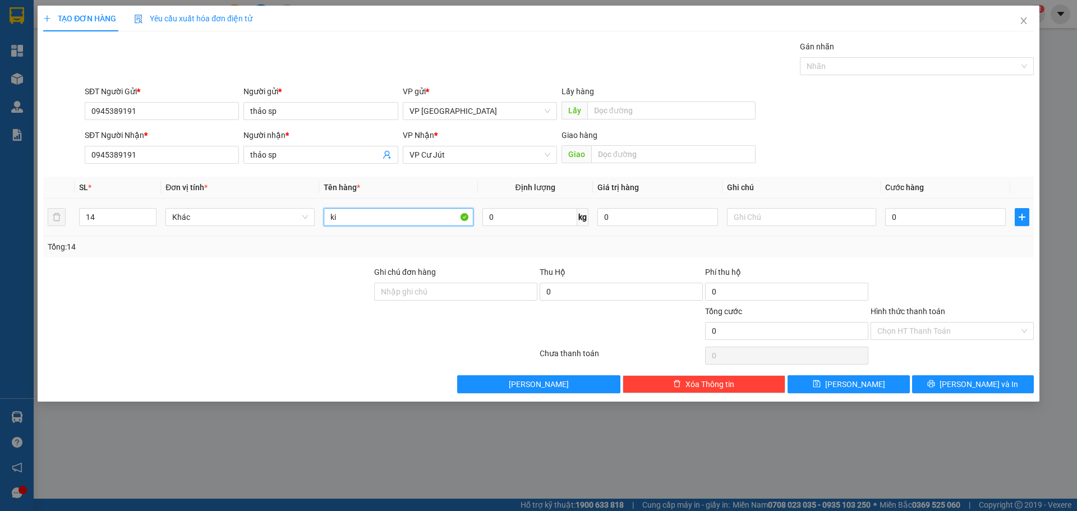
type input "k"
type input "kien"
click at [934, 210] on input "0" at bounding box center [945, 217] width 121 height 18
type input "5"
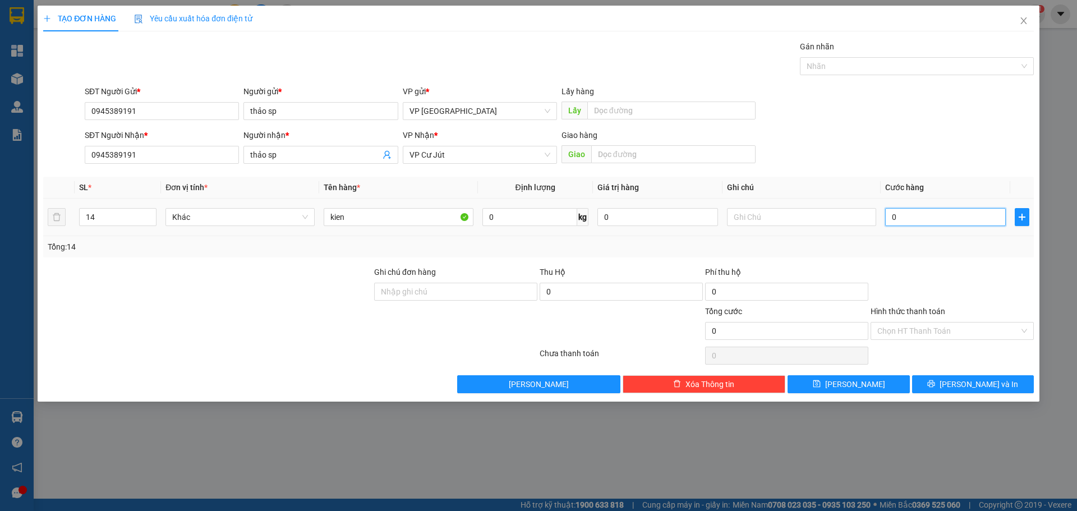
type input "5"
type input "56"
type input "560"
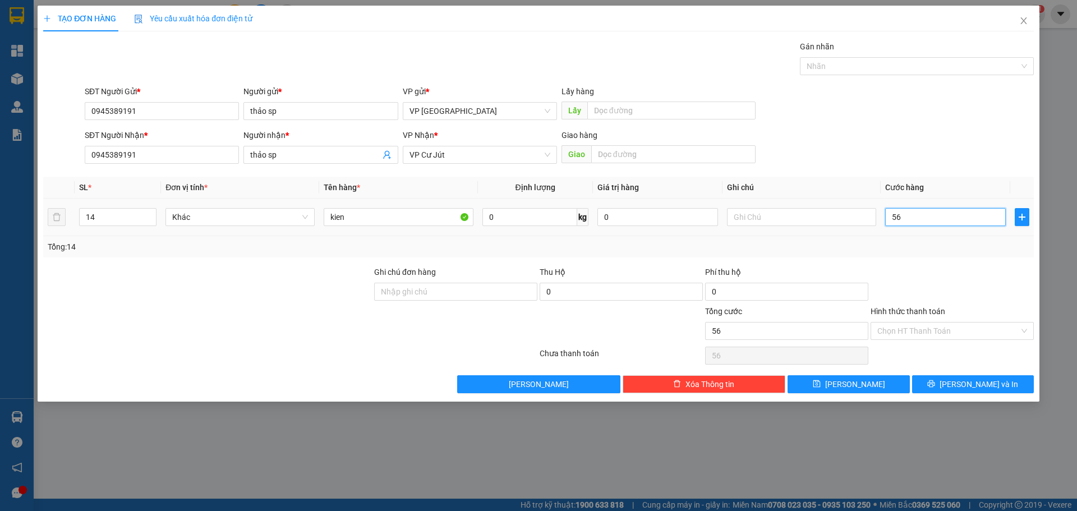
type input "560"
type input "5.600"
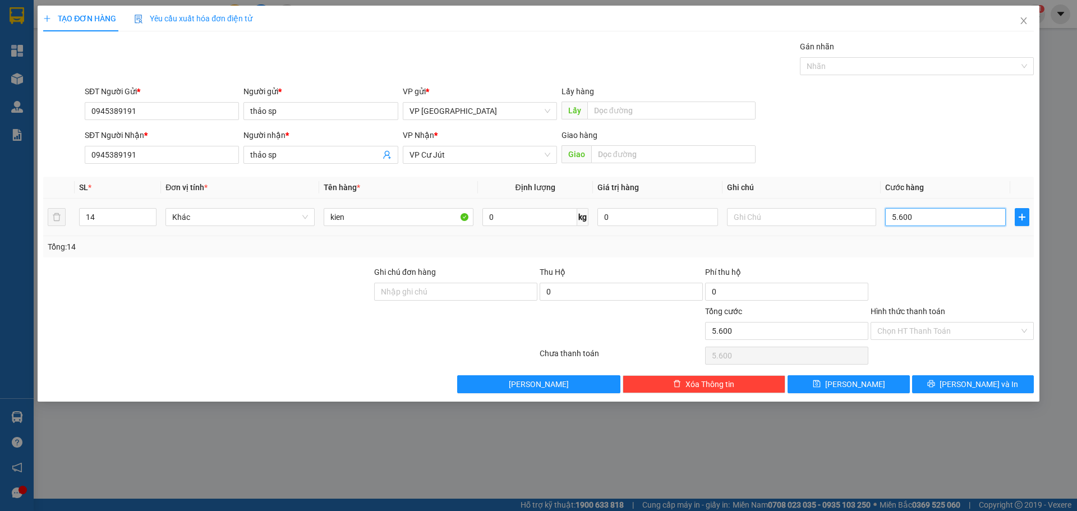
type input "56.000"
type input "560.000"
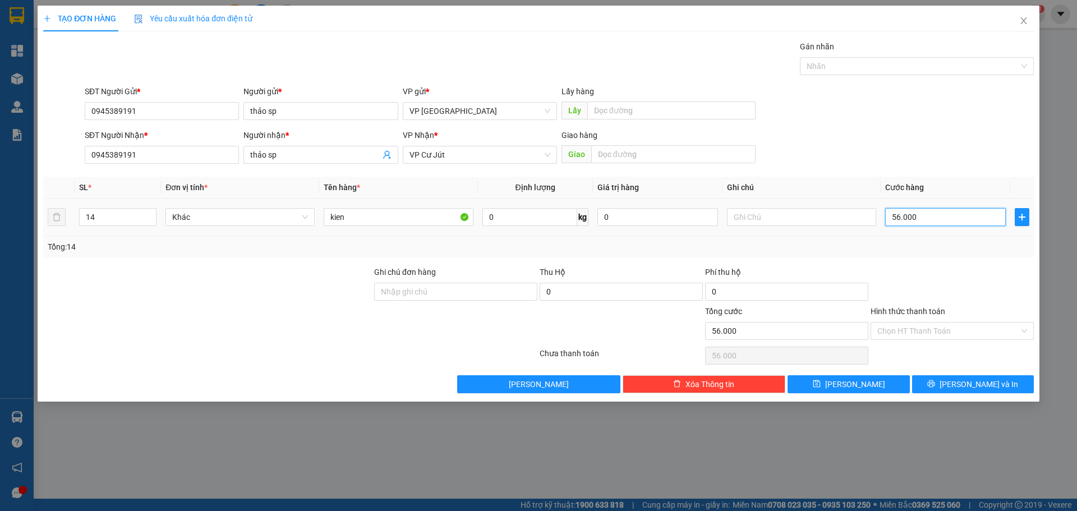
type input "560.000"
click at [986, 379] on span "[PERSON_NAME] và In" at bounding box center [979, 384] width 79 height 12
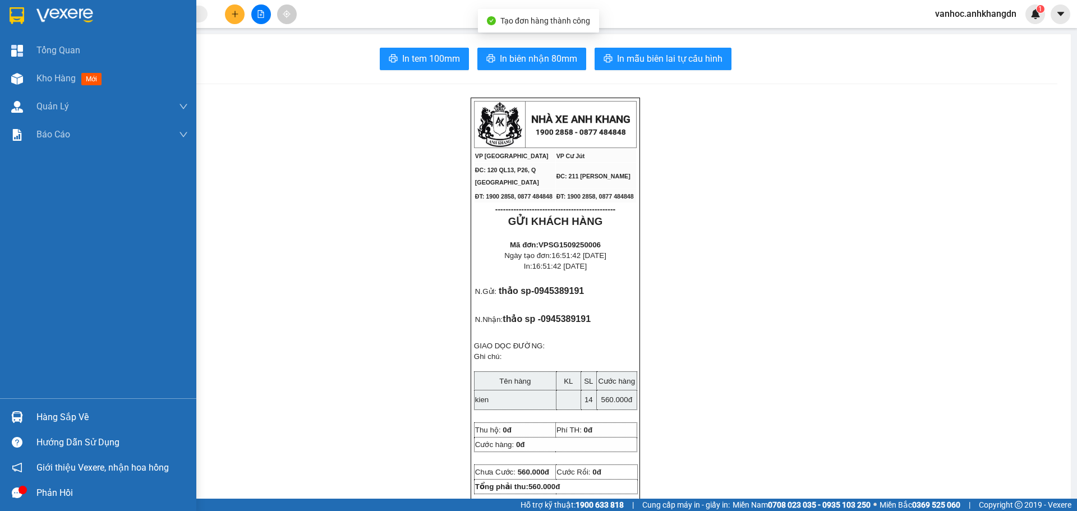
click at [26, 79] on div at bounding box center [17, 79] width 20 height 20
